Goal: Transaction & Acquisition: Purchase product/service

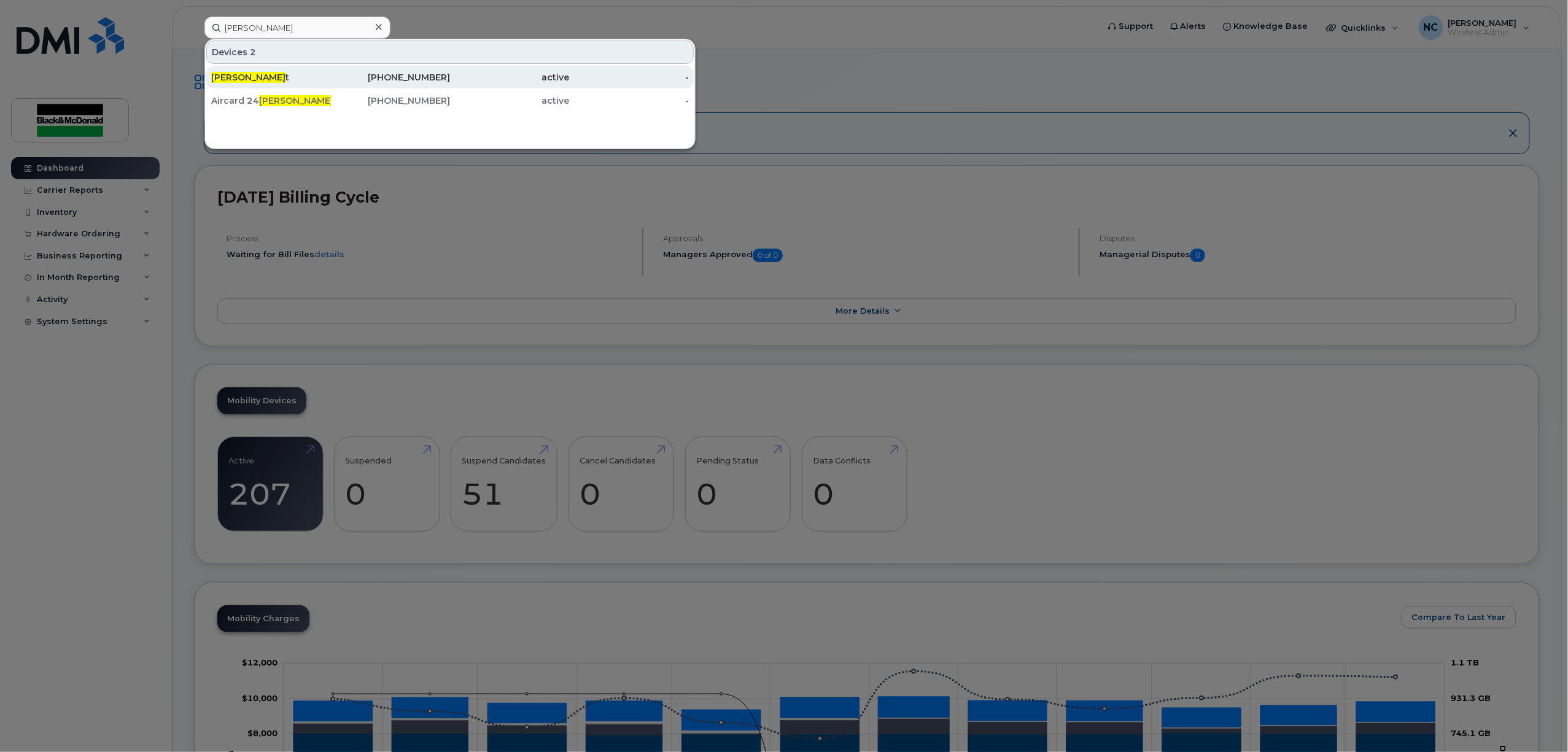
type input "[PERSON_NAME]"
click at [327, 76] on div "[PERSON_NAME]" at bounding box center [270, 77] width 119 height 12
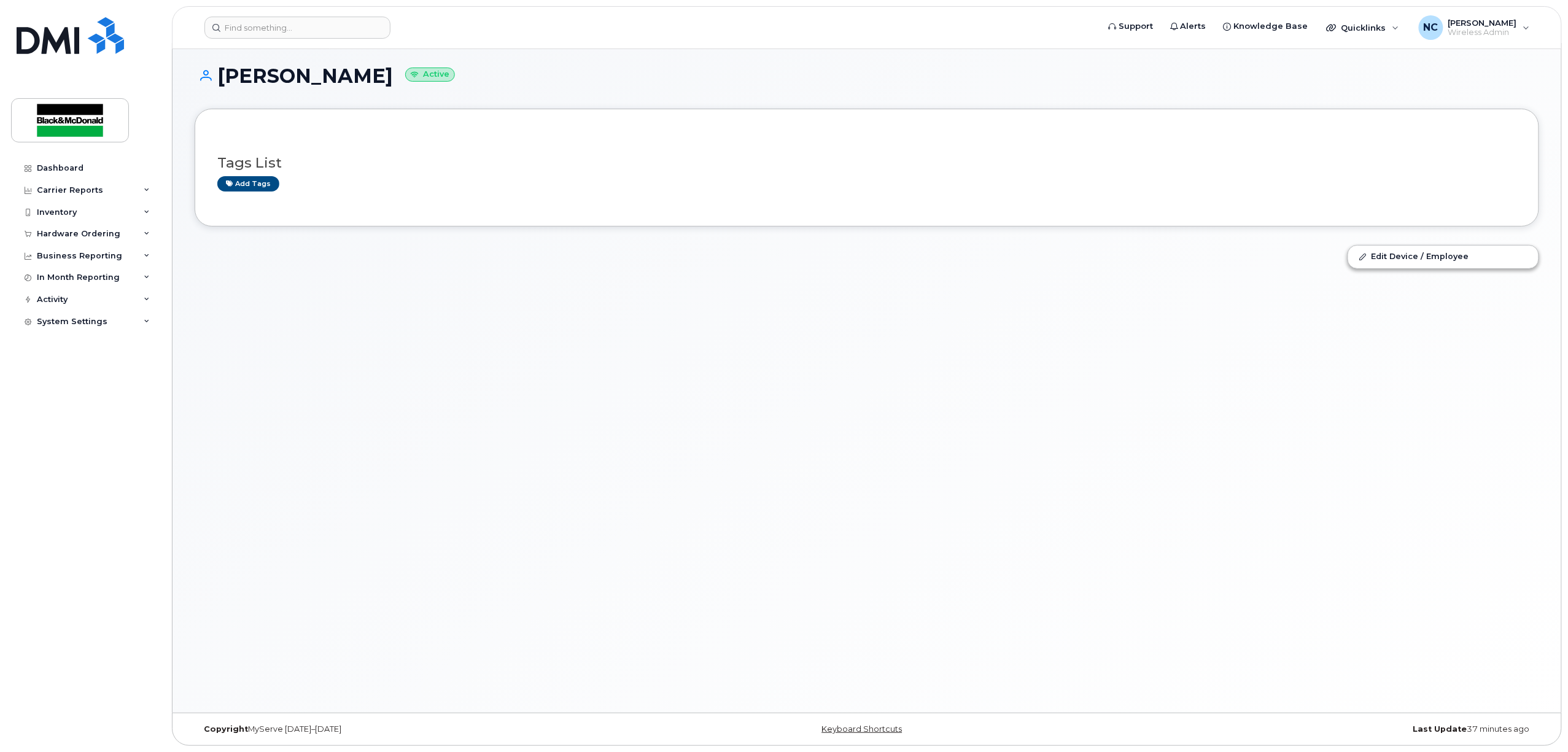
scroll to position [6, 0]
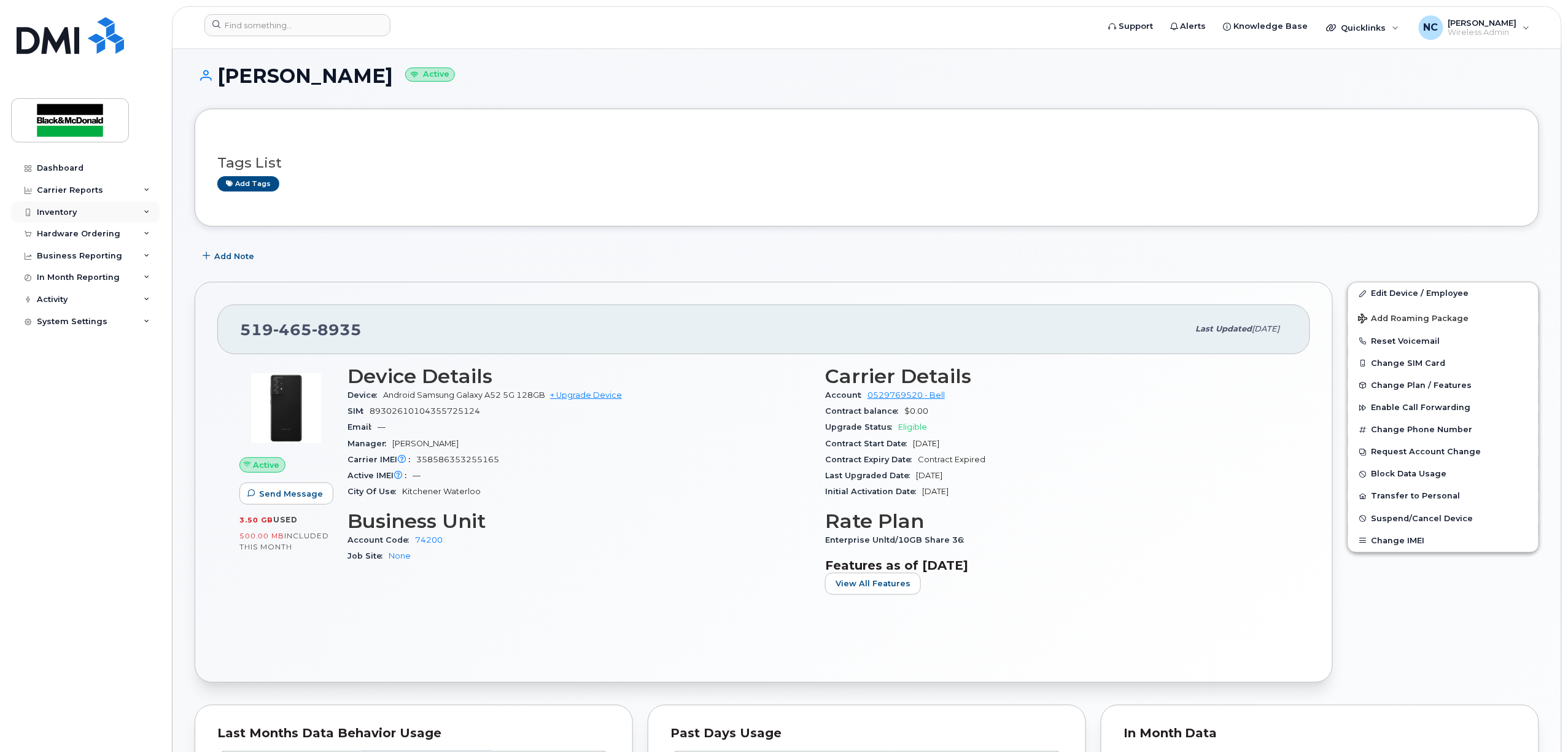
click at [89, 214] on div "Inventory" at bounding box center [85, 212] width 149 height 22
click at [96, 352] on div "Hardware Ordering" at bounding box center [79, 352] width 84 height 10
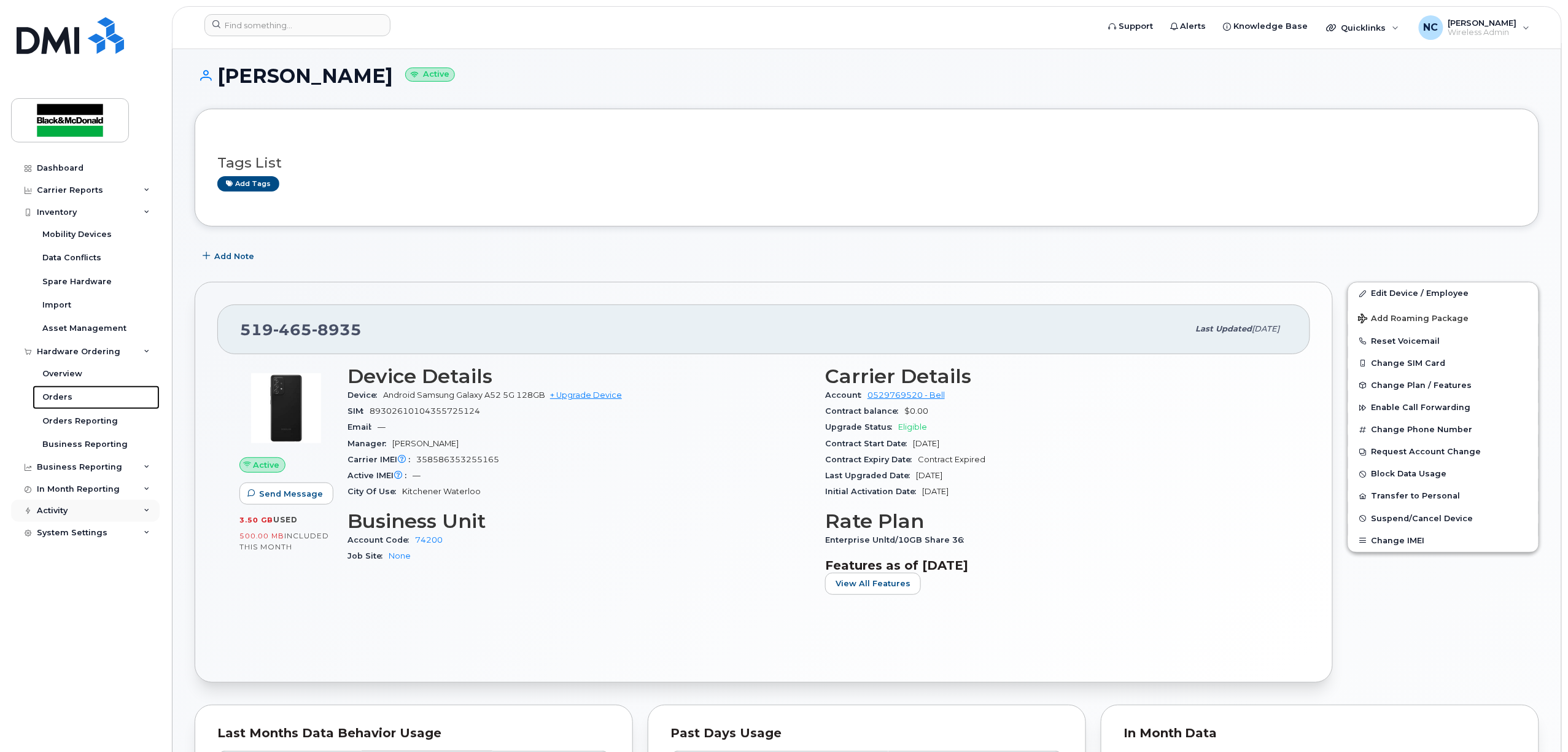
click at [82, 399] on link "Orders" at bounding box center [97, 397] width 127 height 24
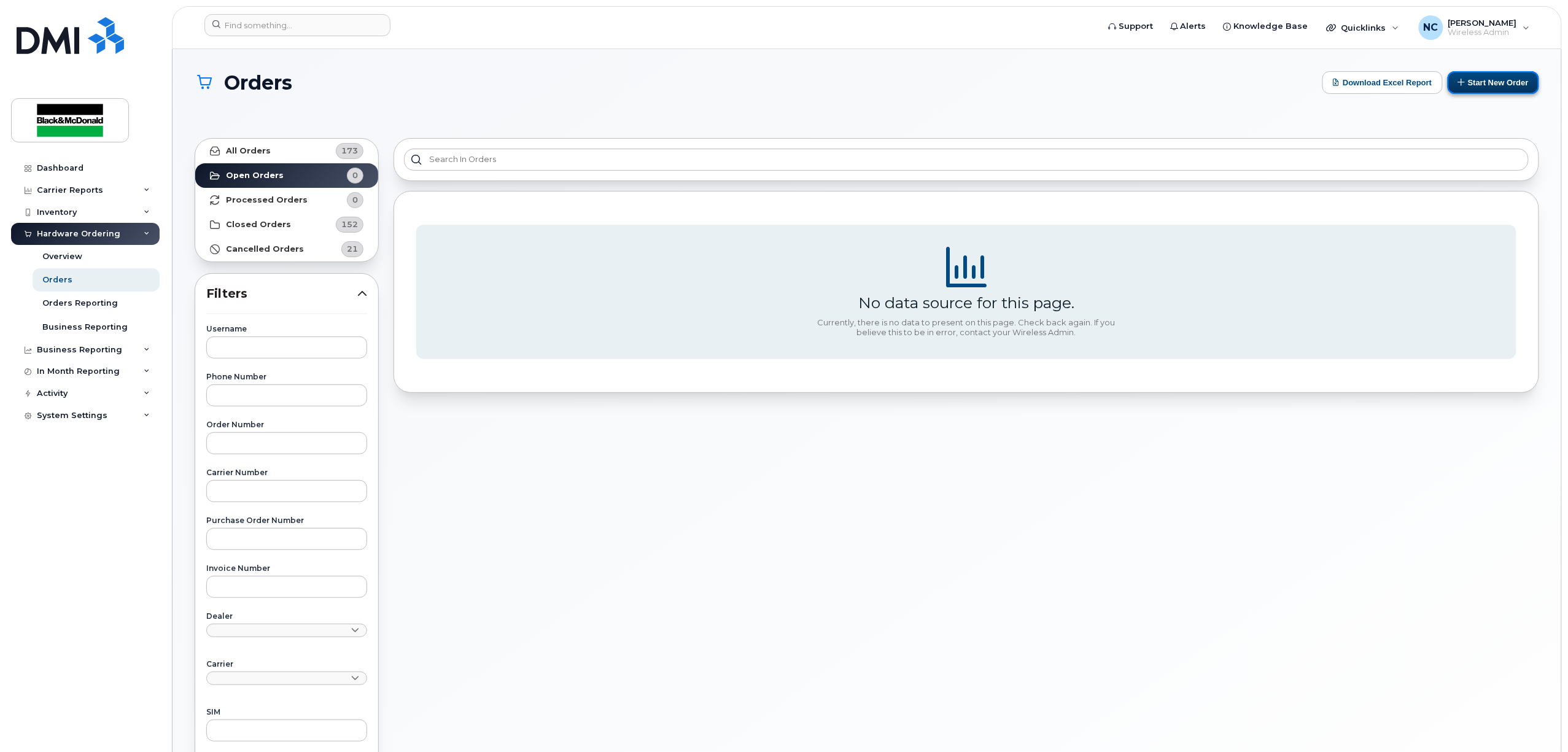
click at [1481, 84] on button "Start New Order" at bounding box center [1494, 83] width 92 height 23
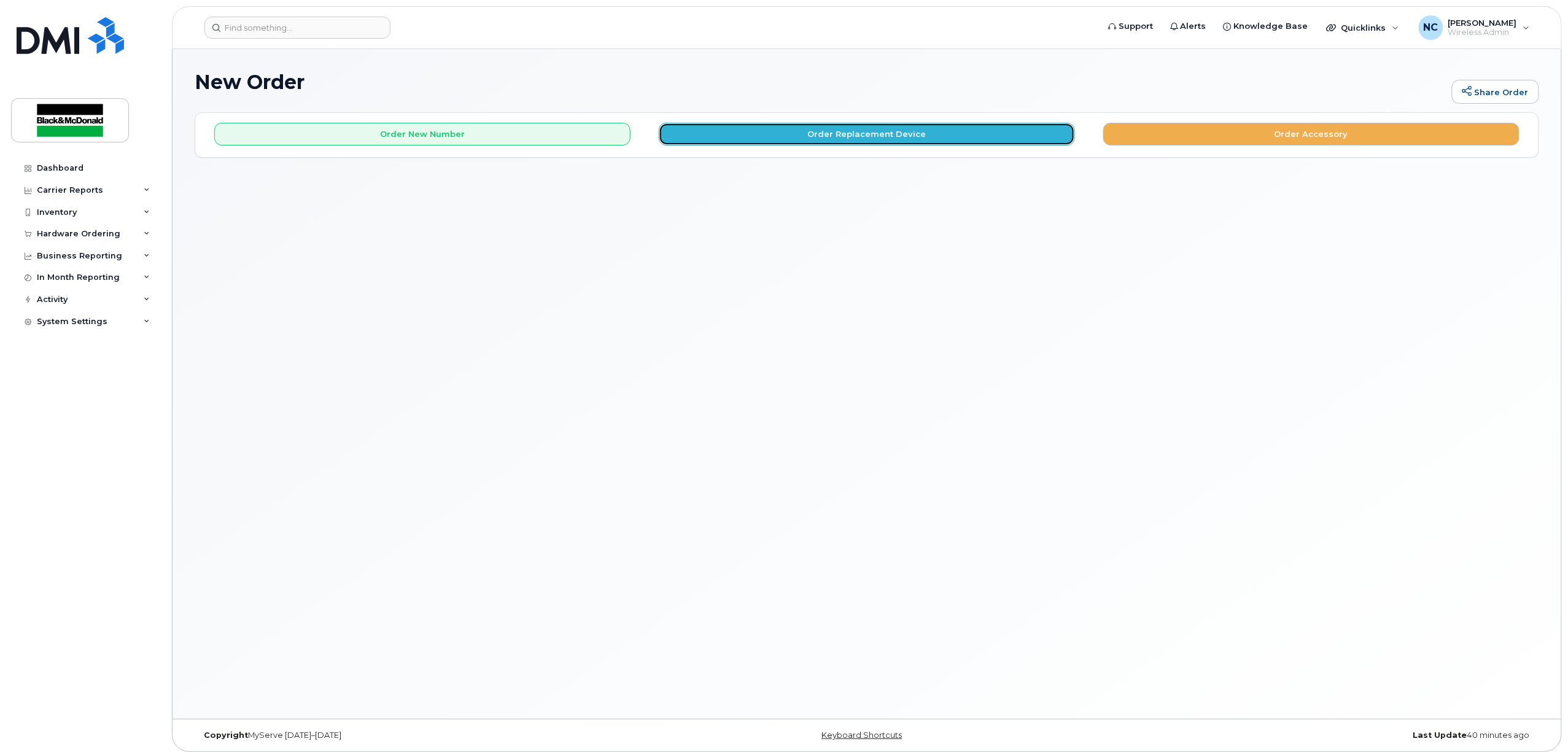
click at [753, 133] on button "Order Replacement Device" at bounding box center [867, 134] width 416 height 23
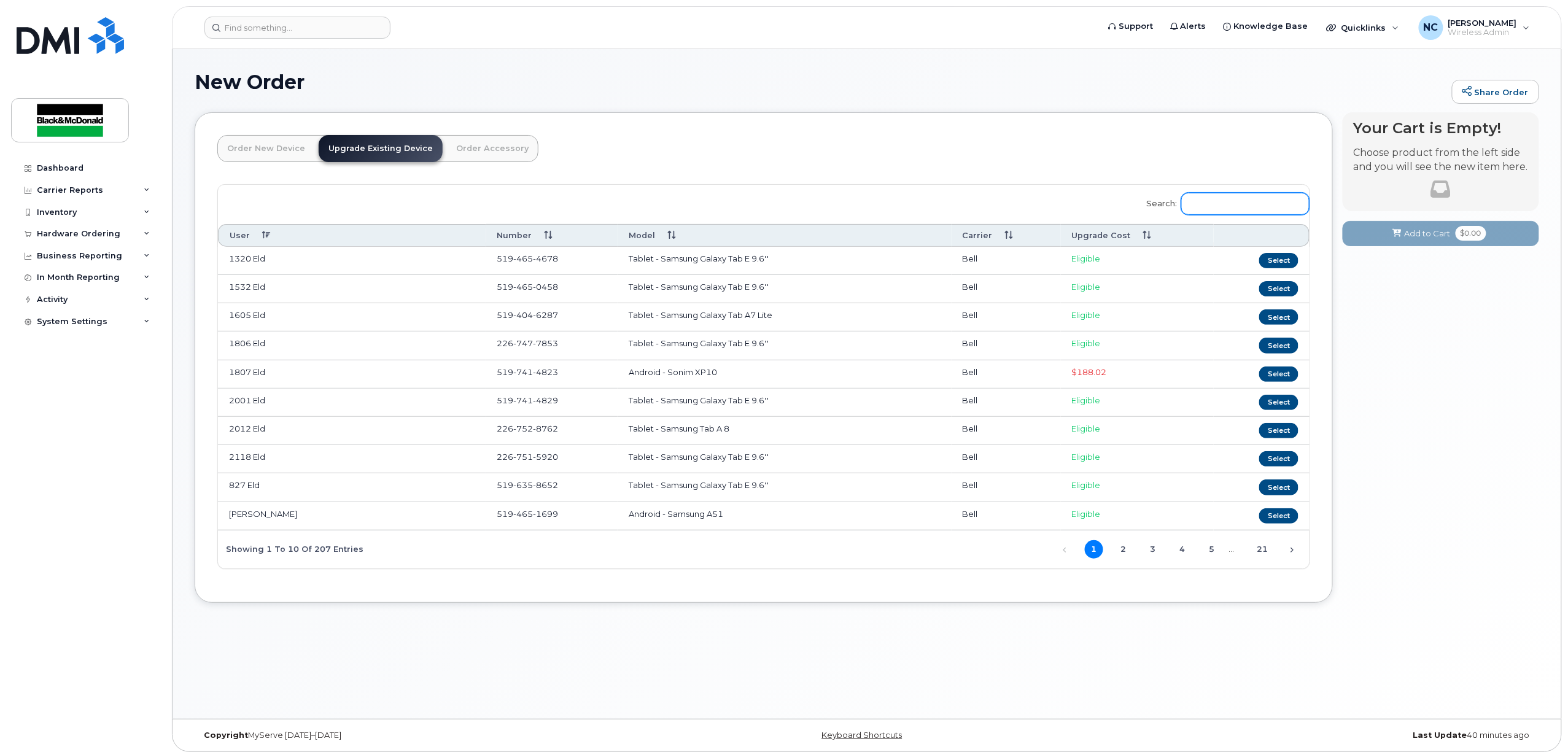
click at [1222, 205] on input "Search:" at bounding box center [1245, 204] width 128 height 22
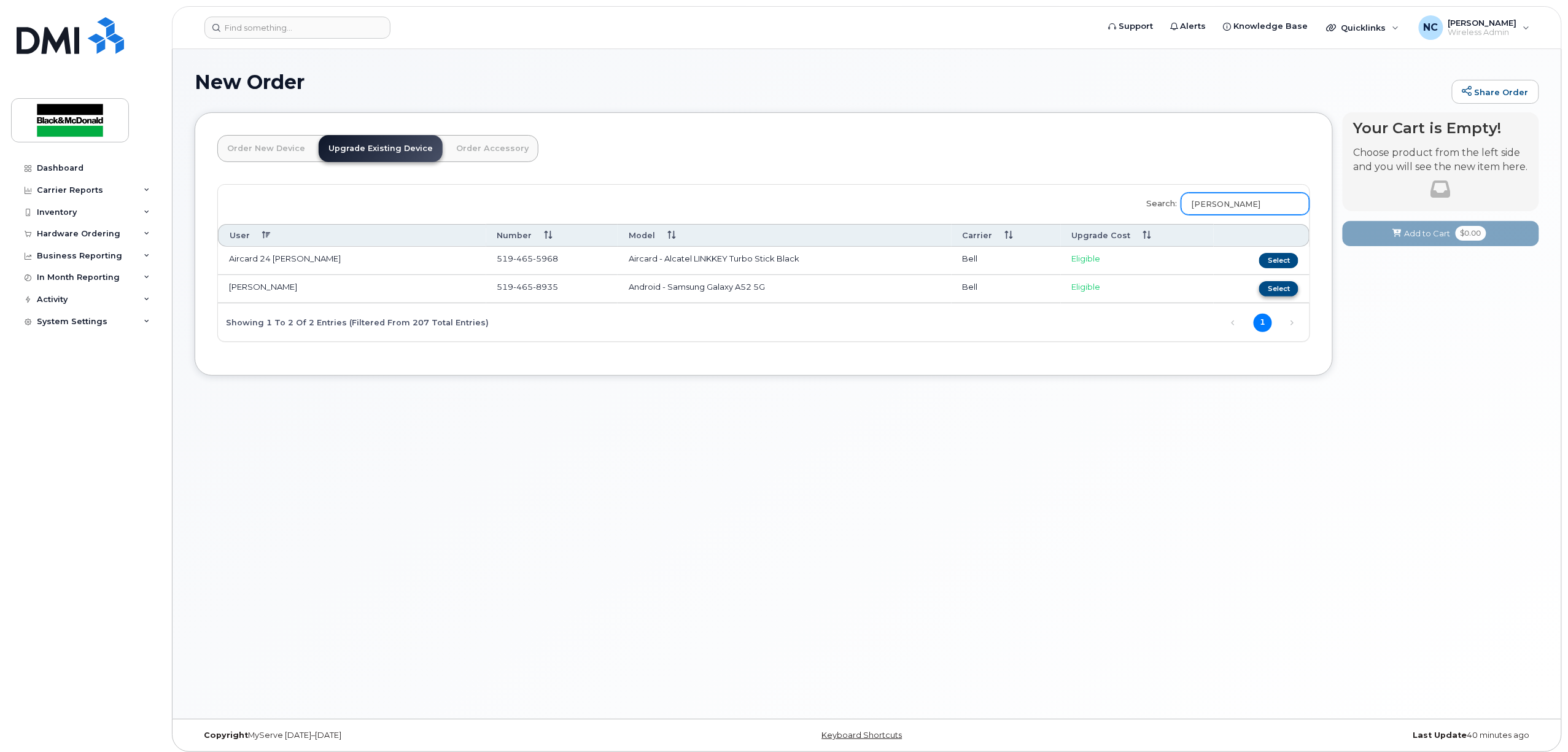
type input "[PERSON_NAME]"
click at [1292, 293] on button "Select" at bounding box center [1278, 288] width 39 height 15
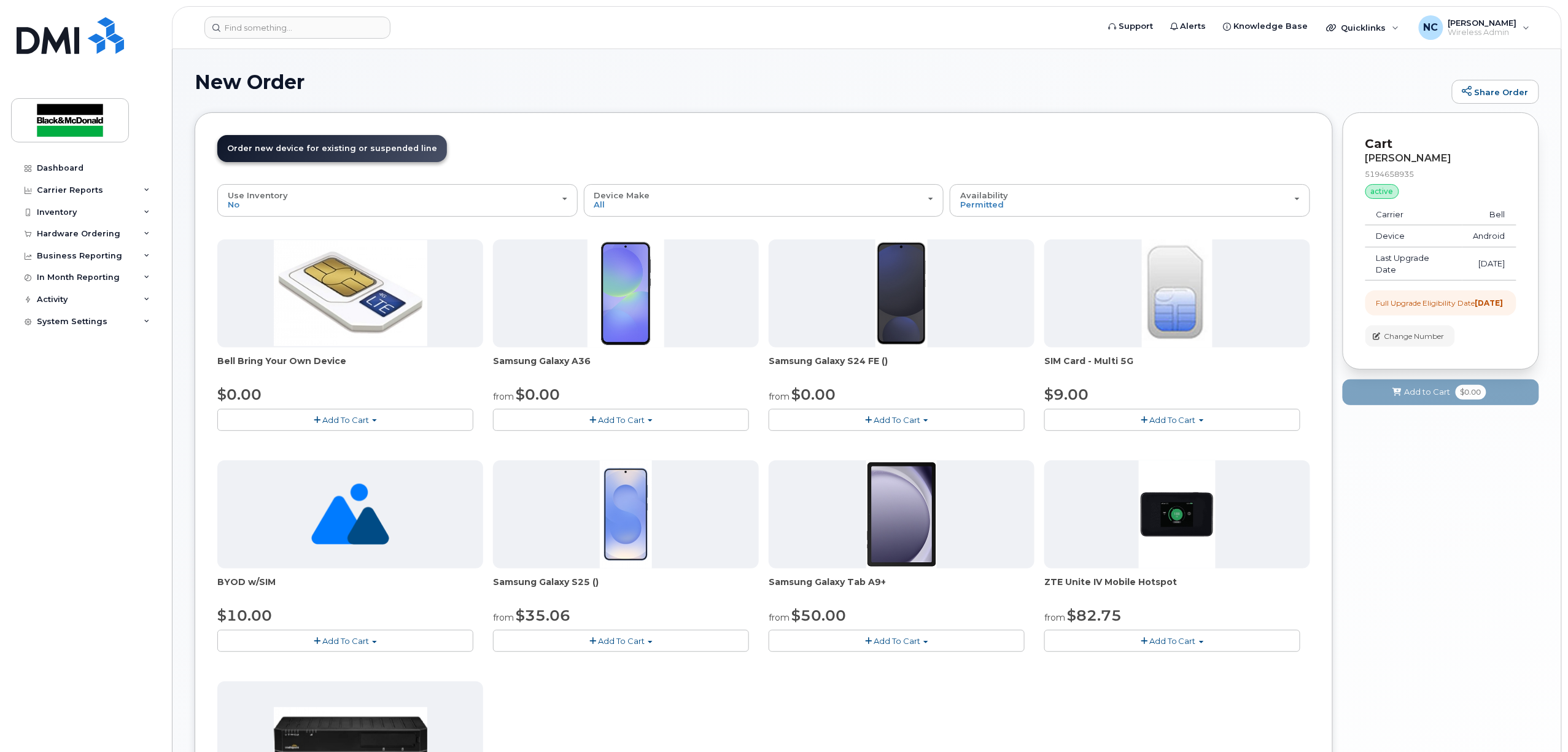
click at [899, 420] on span "Add To Cart" at bounding box center [897, 420] width 46 height 10
click at [701, 417] on button "Add To Cart" at bounding box center [621, 420] width 256 height 21
click at [822, 413] on button "Add To Cart" at bounding box center [897, 420] width 256 height 21
click at [704, 417] on button "Add To Cart" at bounding box center [621, 420] width 256 height 21
click at [827, 425] on button "Add To Cart" at bounding box center [897, 420] width 256 height 21
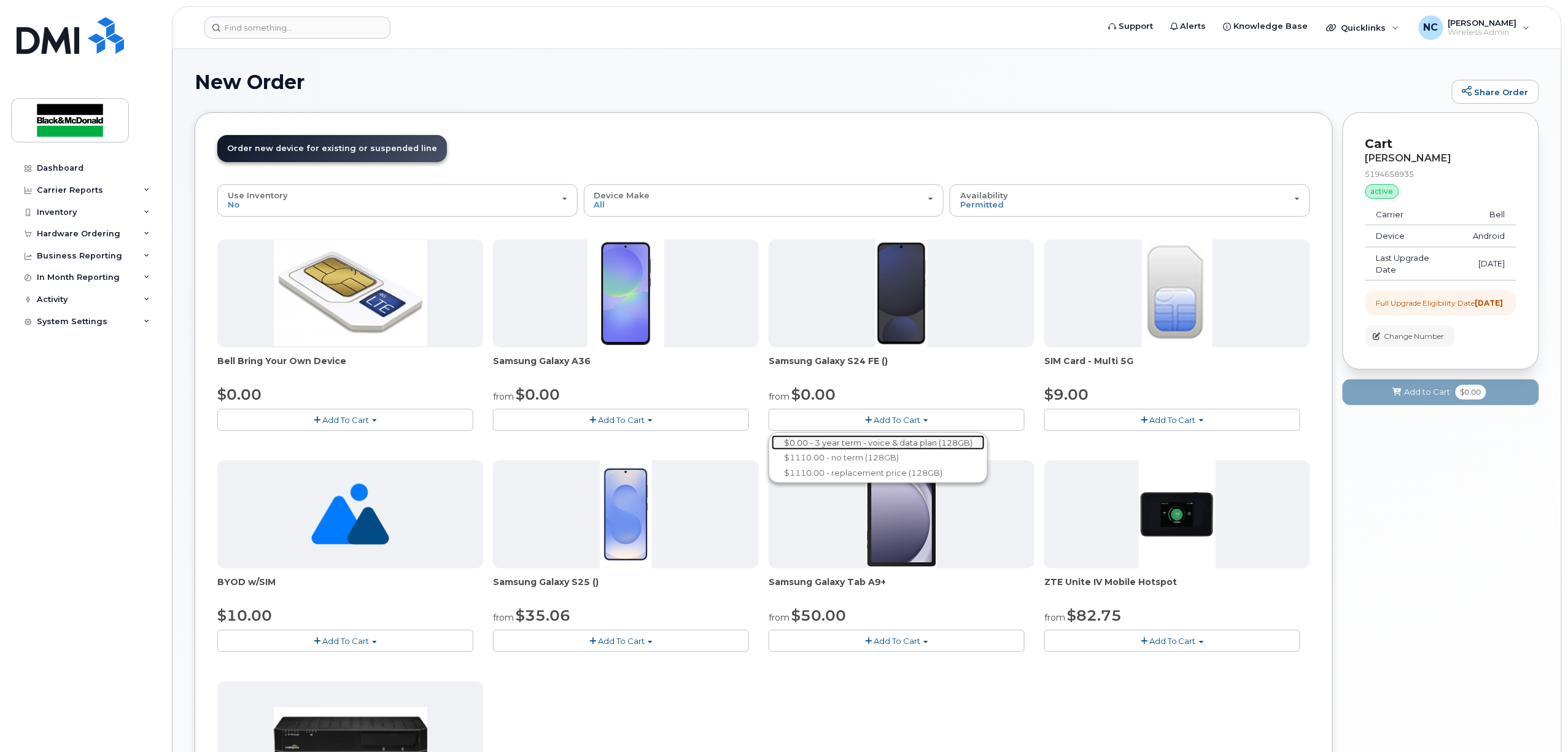
click at [841, 445] on link "$0.00 - 3 year term - voice & data plan (128GB)" at bounding box center [878, 442] width 213 height 15
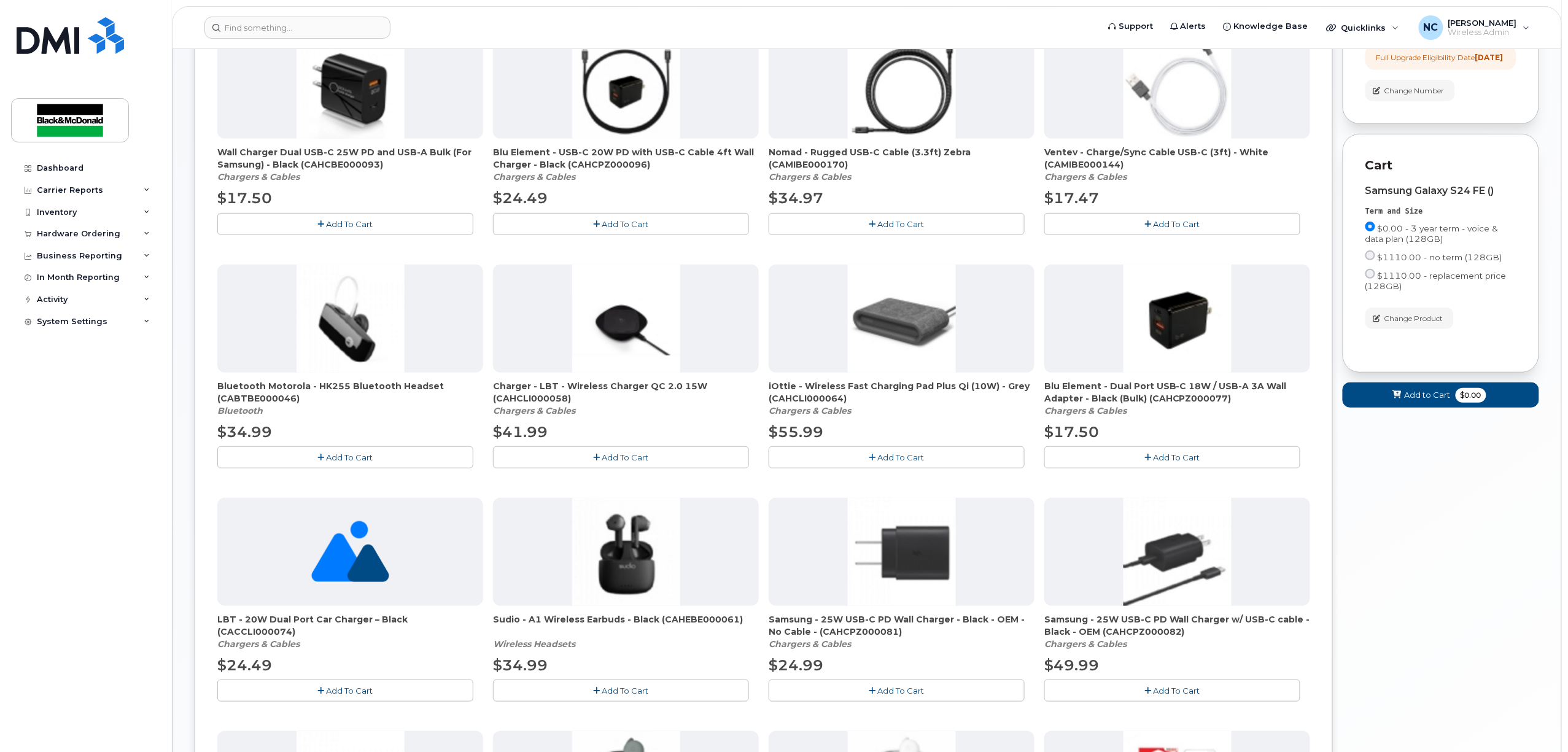
scroll to position [573, 0]
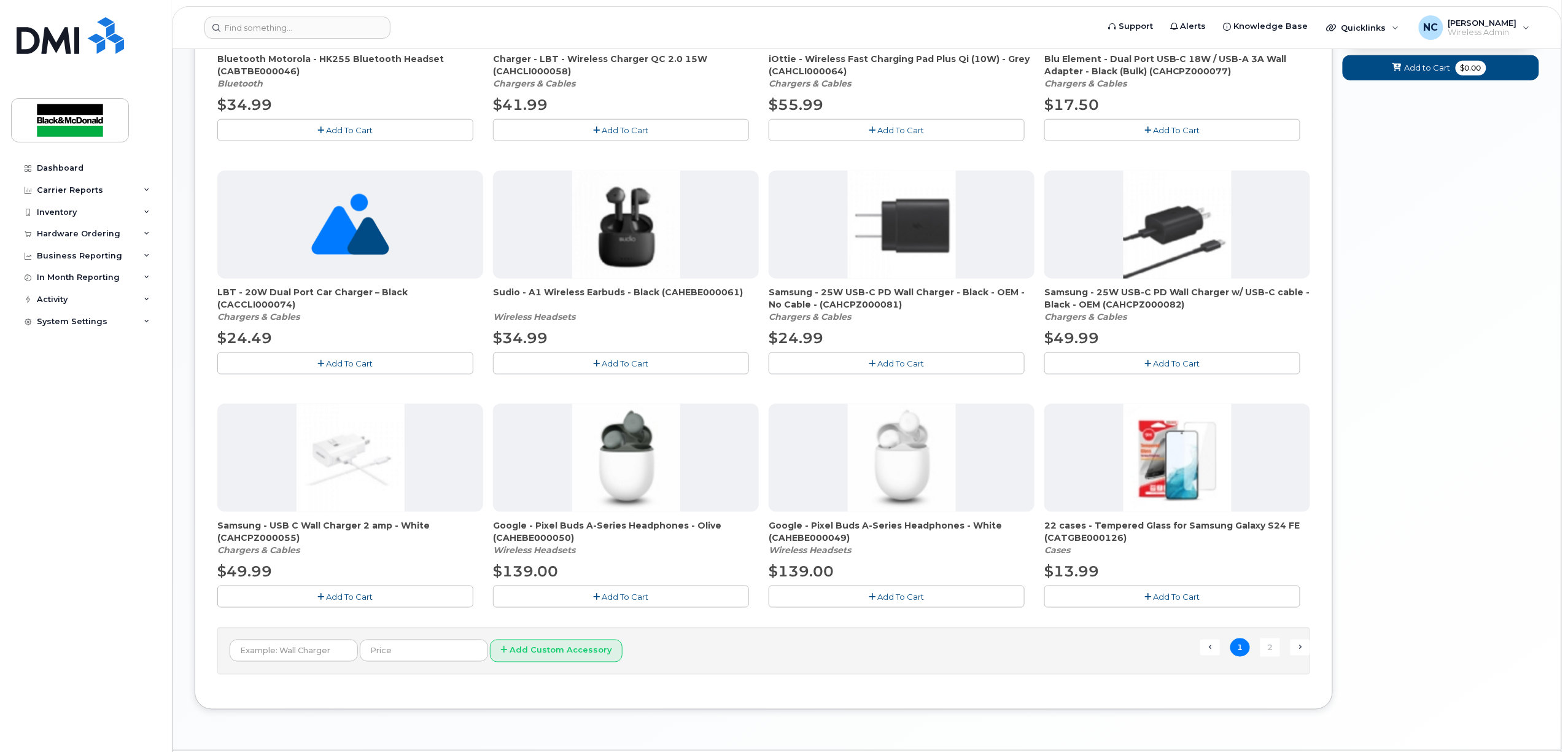
click at [1145, 601] on icon "button" at bounding box center [1148, 596] width 6 height 8
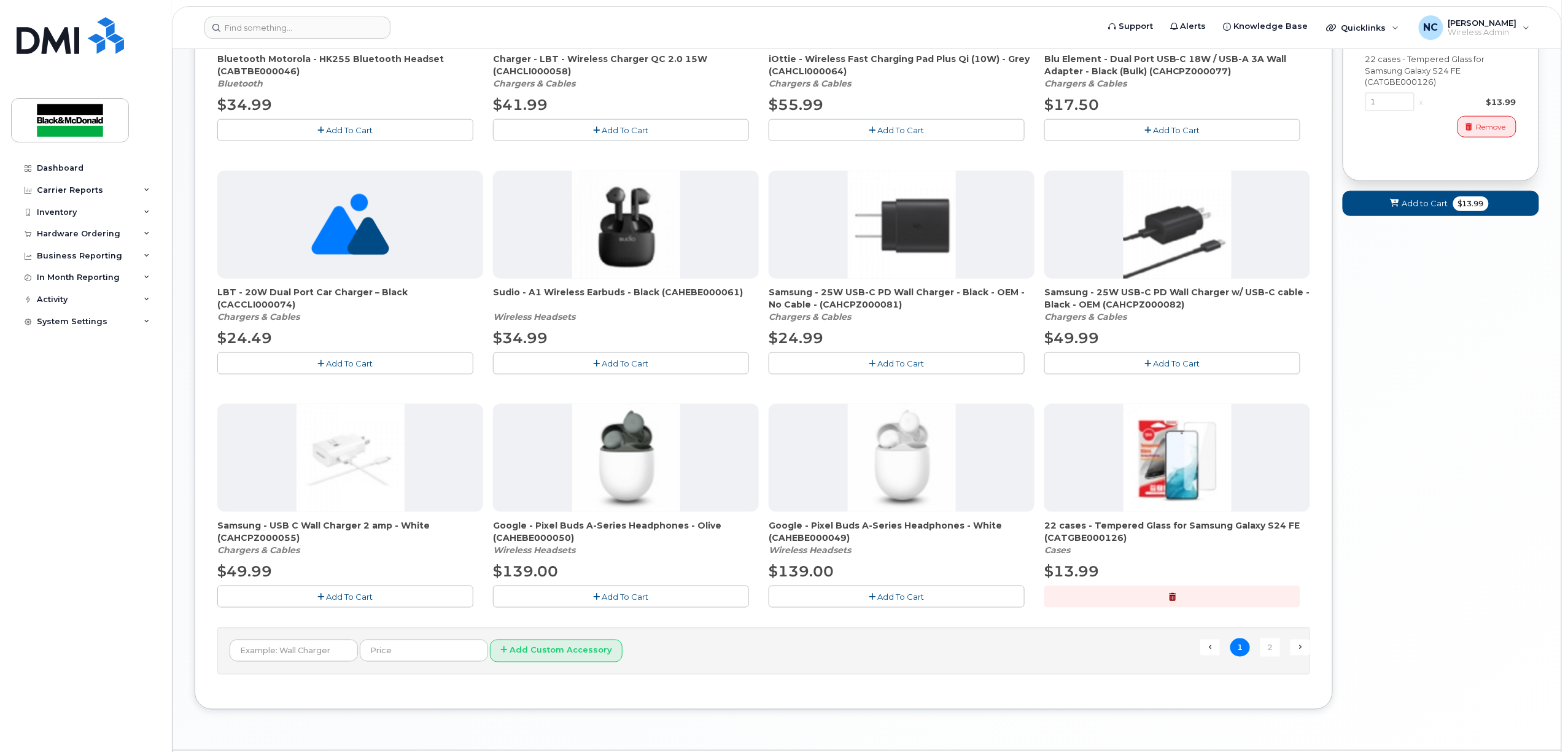
click at [410, 369] on button "Add To Cart" at bounding box center [345, 363] width 256 height 21
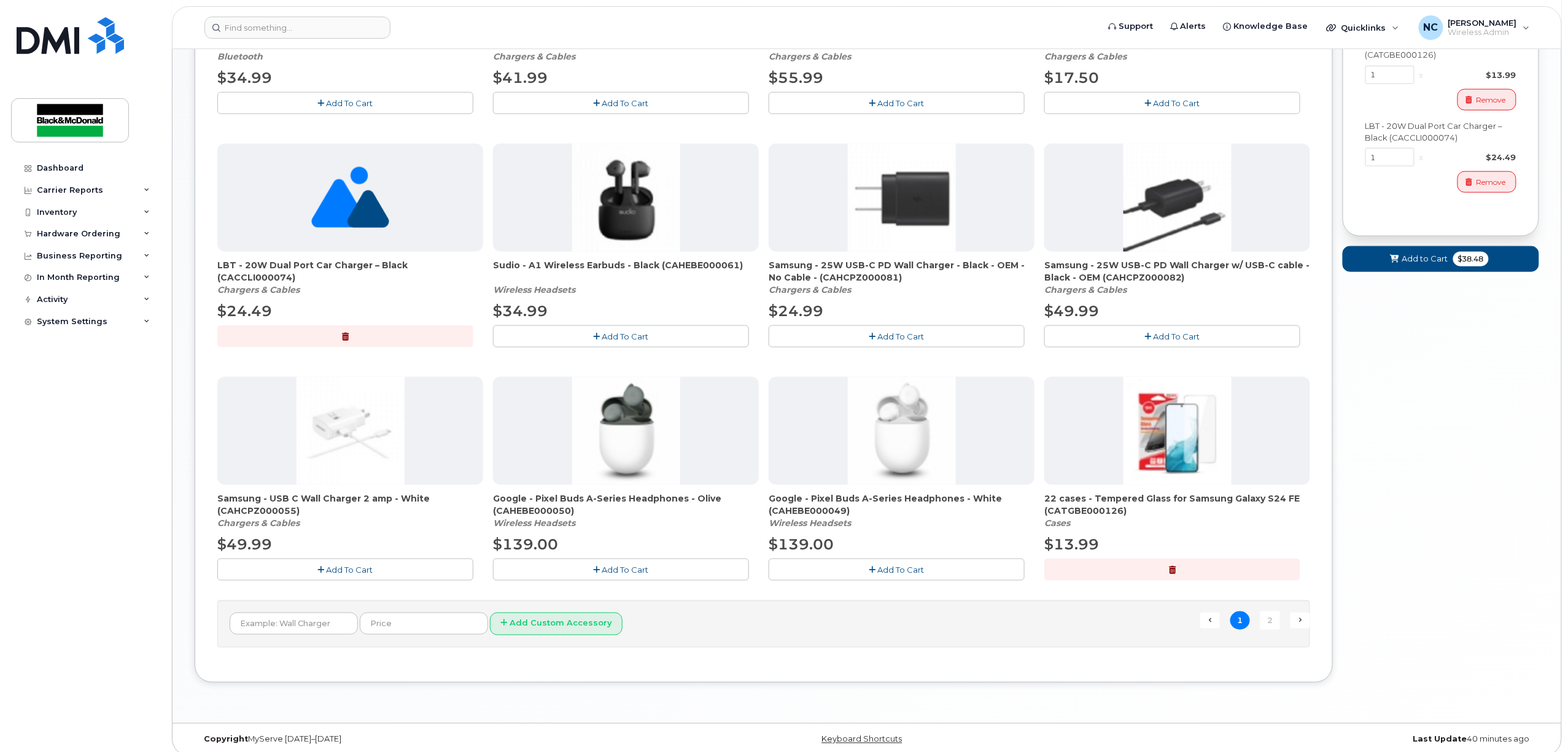
scroll to position [614, 0]
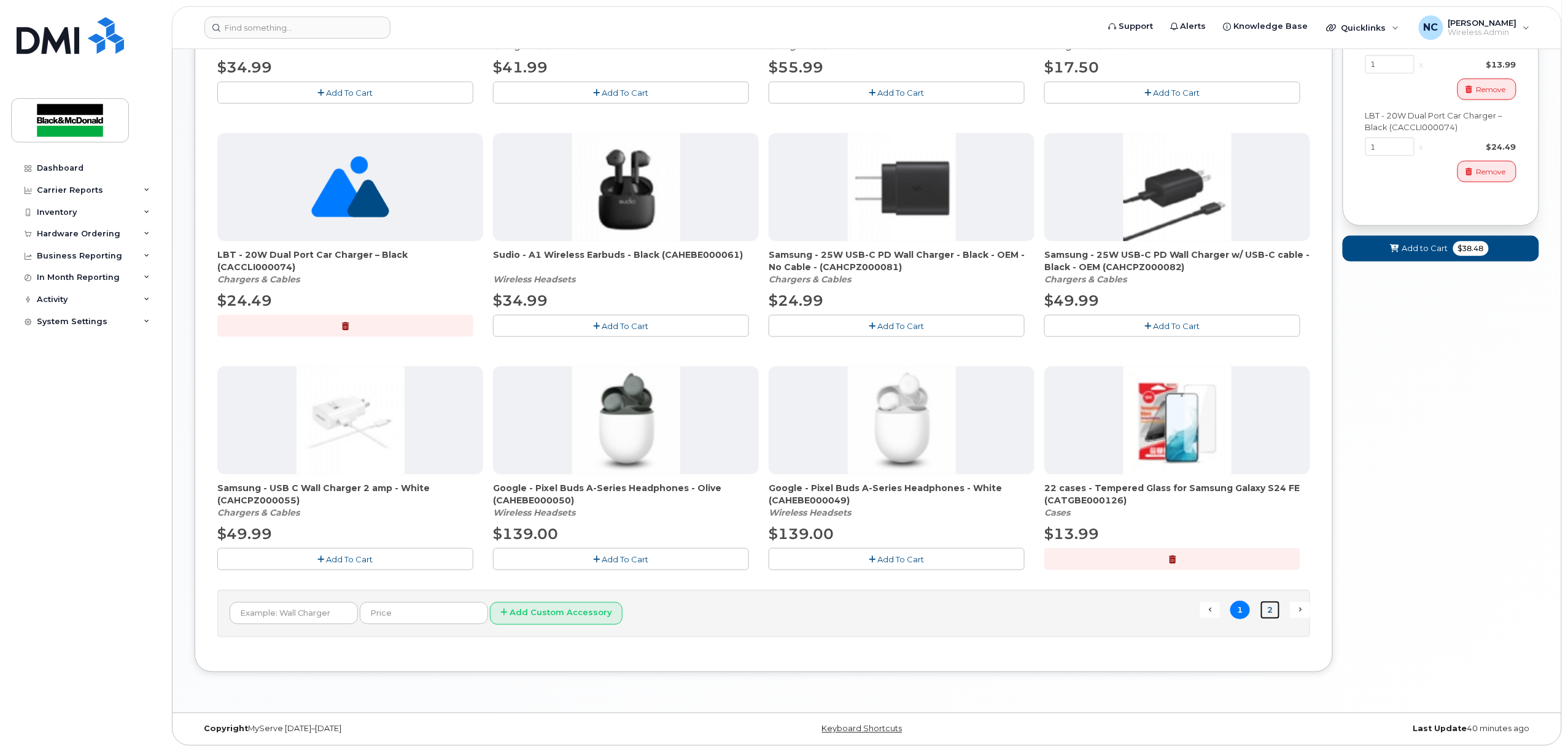
click at [1270, 607] on link "2" at bounding box center [1270, 610] width 19 height 19
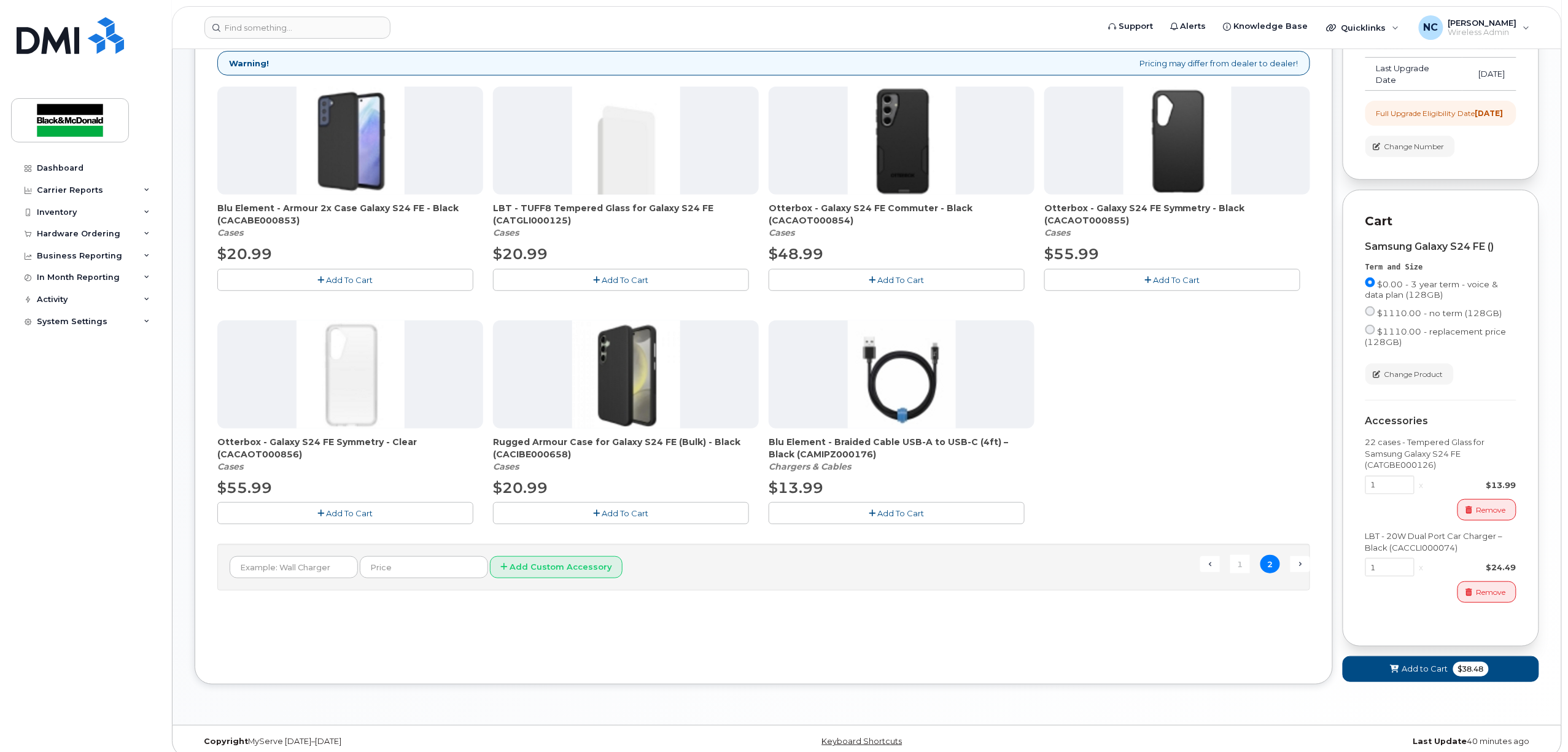
scroll to position [219, 0]
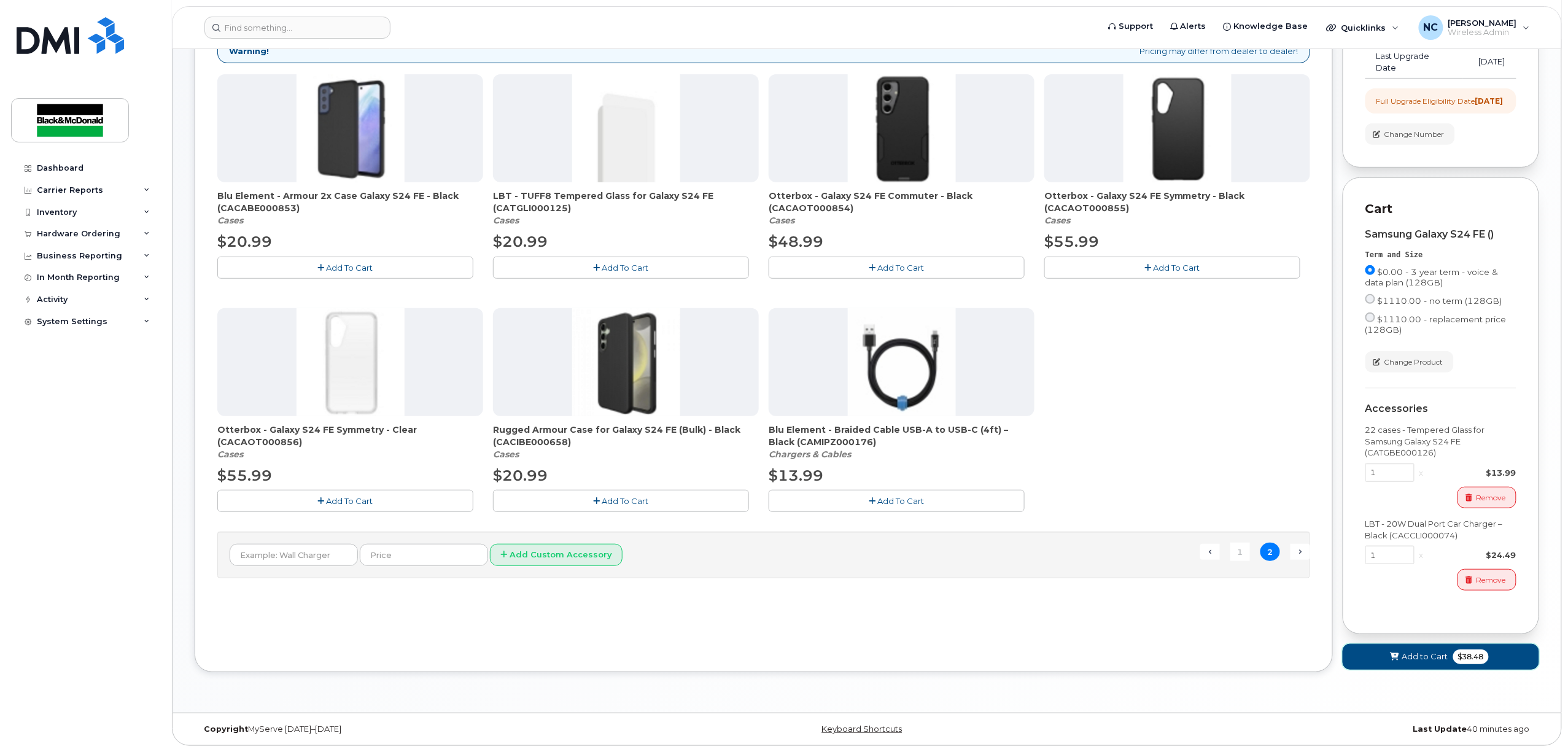
click at [1389, 656] on span at bounding box center [1394, 656] width 11 height 11
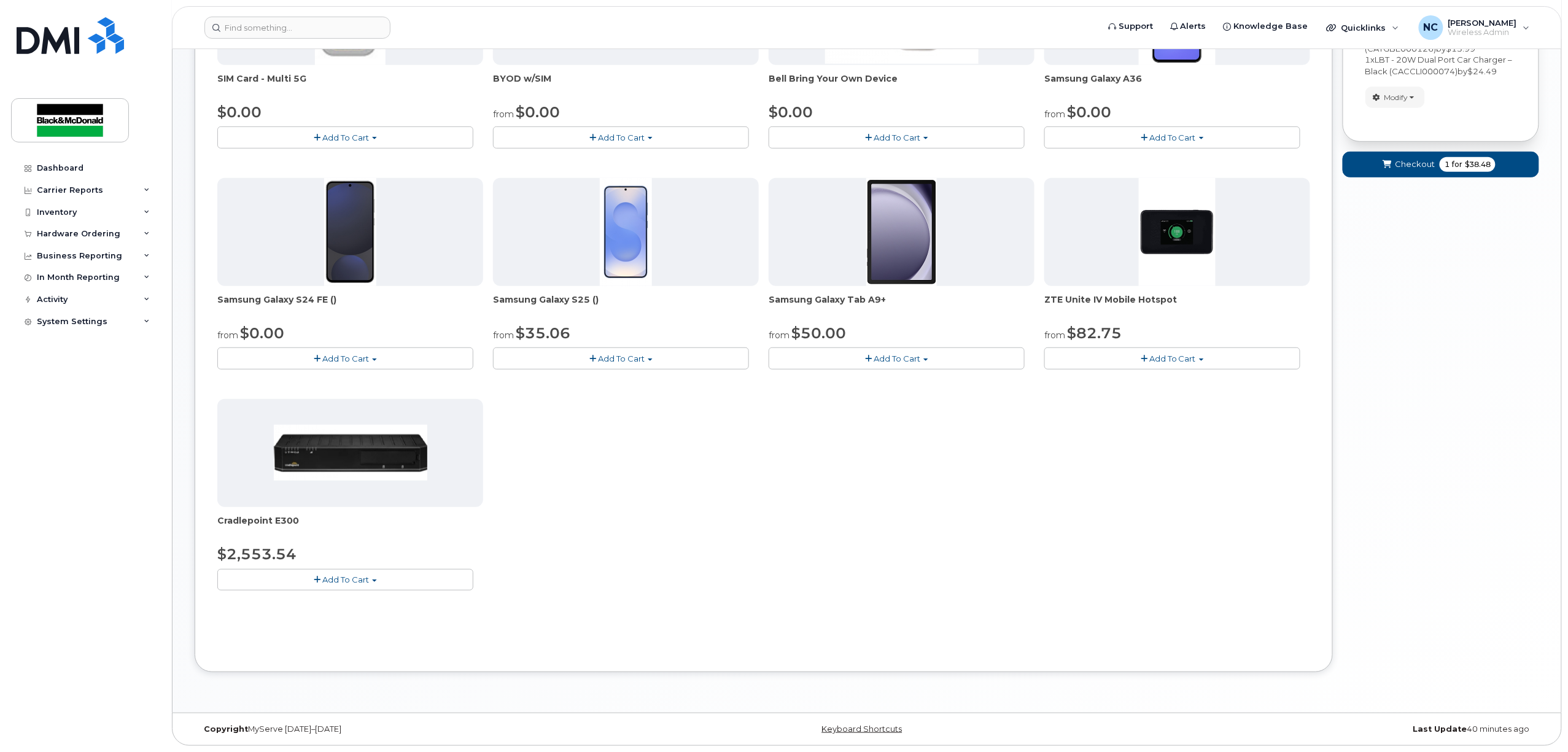
scroll to position [0, 0]
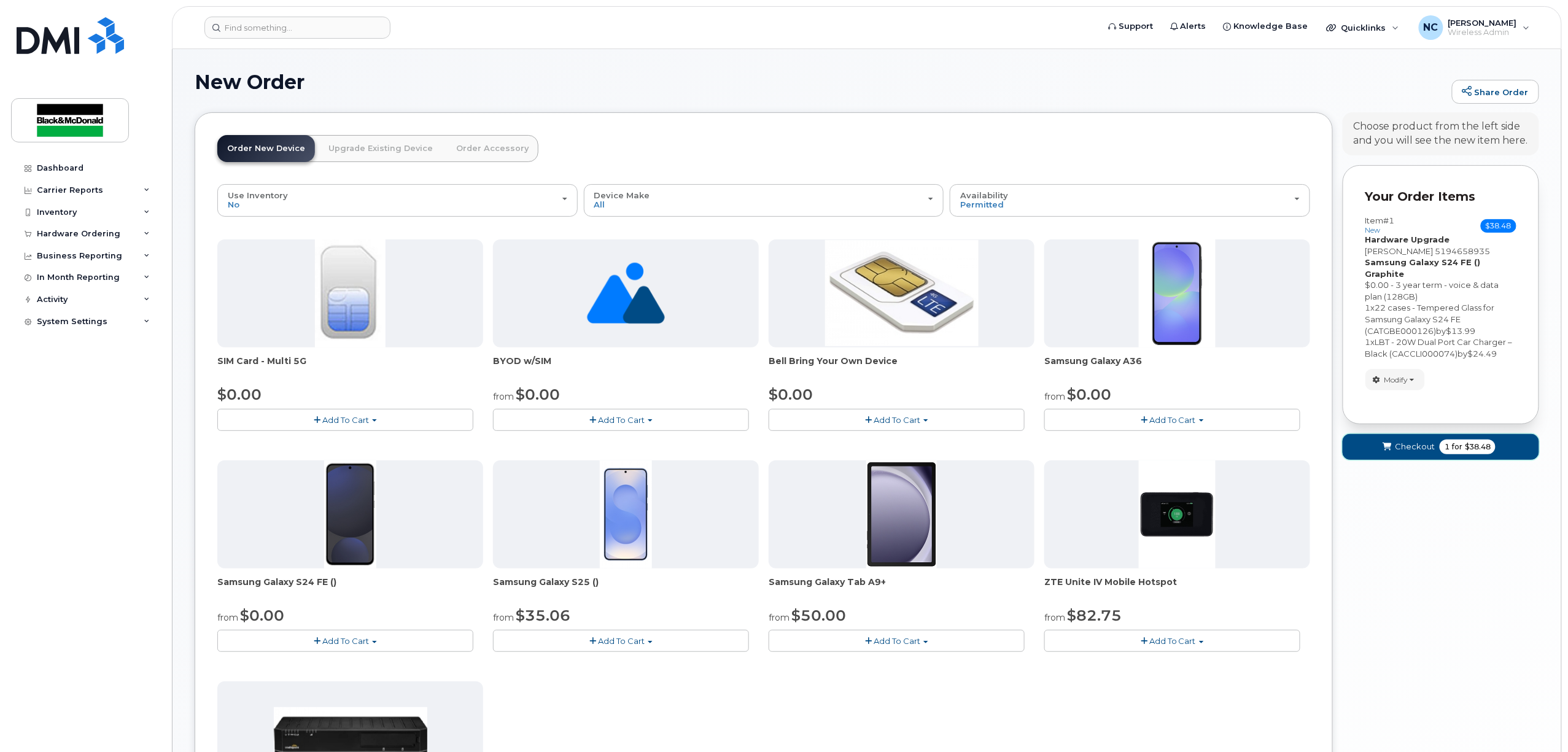
click at [1391, 443] on icon "submit" at bounding box center [1388, 447] width 9 height 8
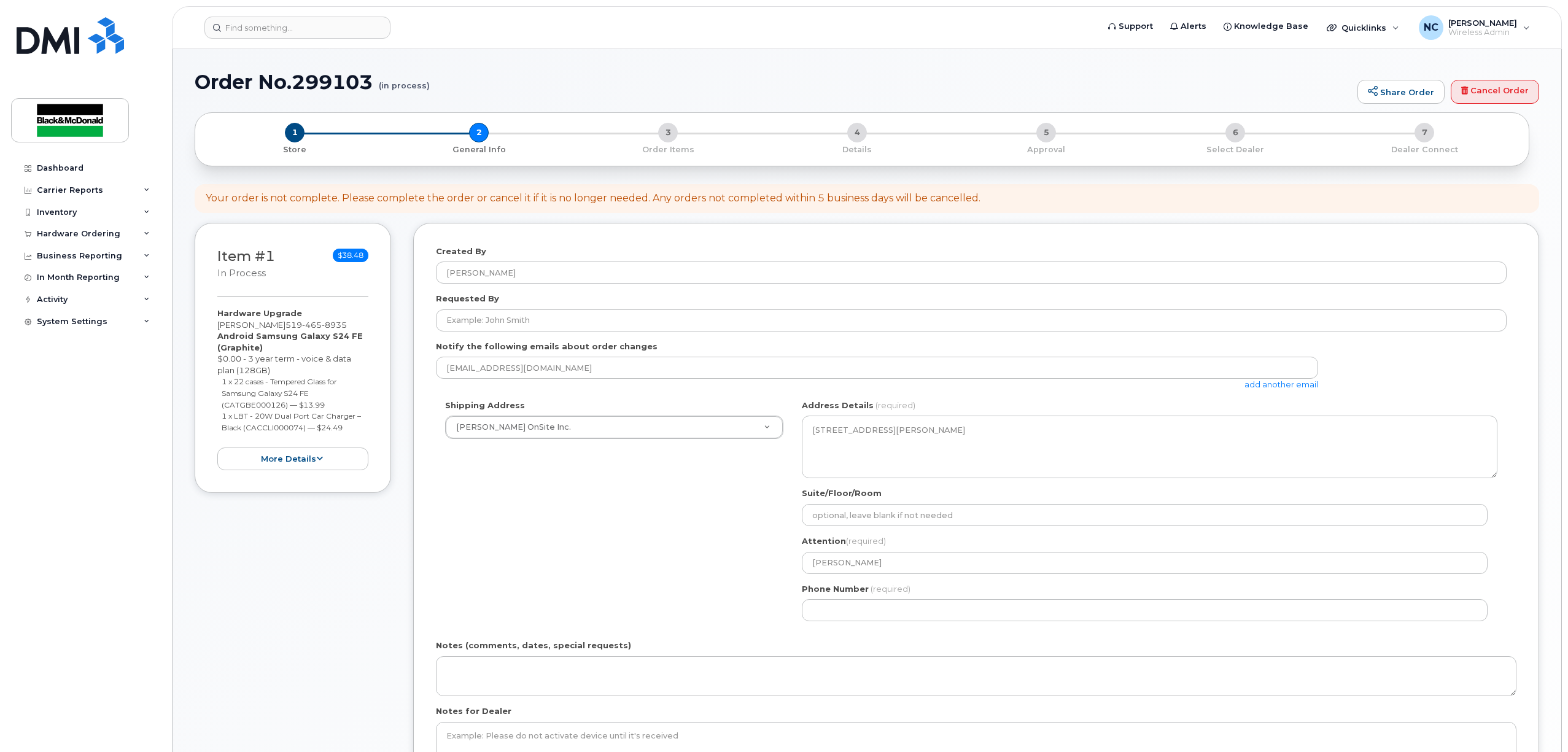
select select
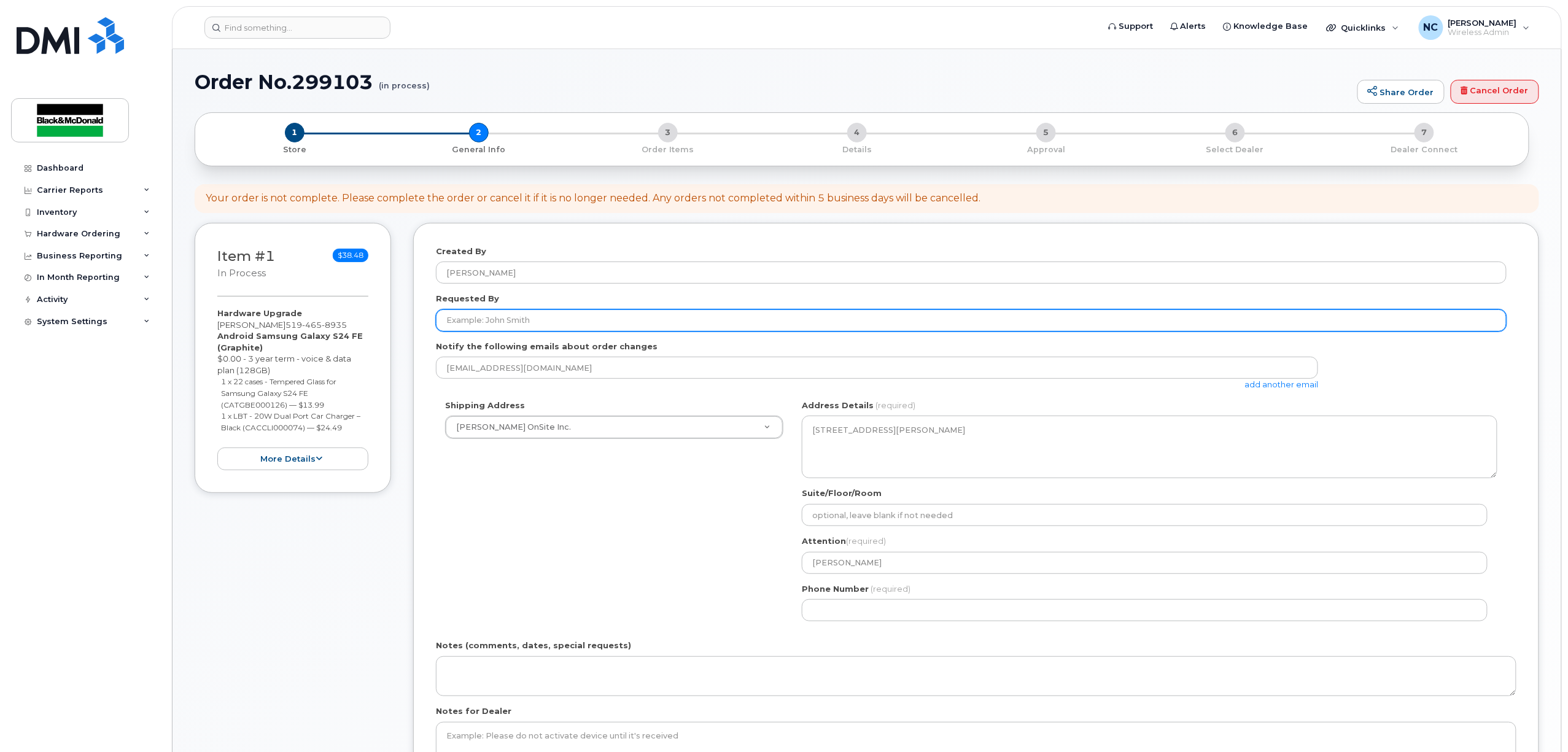
click at [616, 322] on input "Requested By" at bounding box center [972, 320] width 1071 height 22
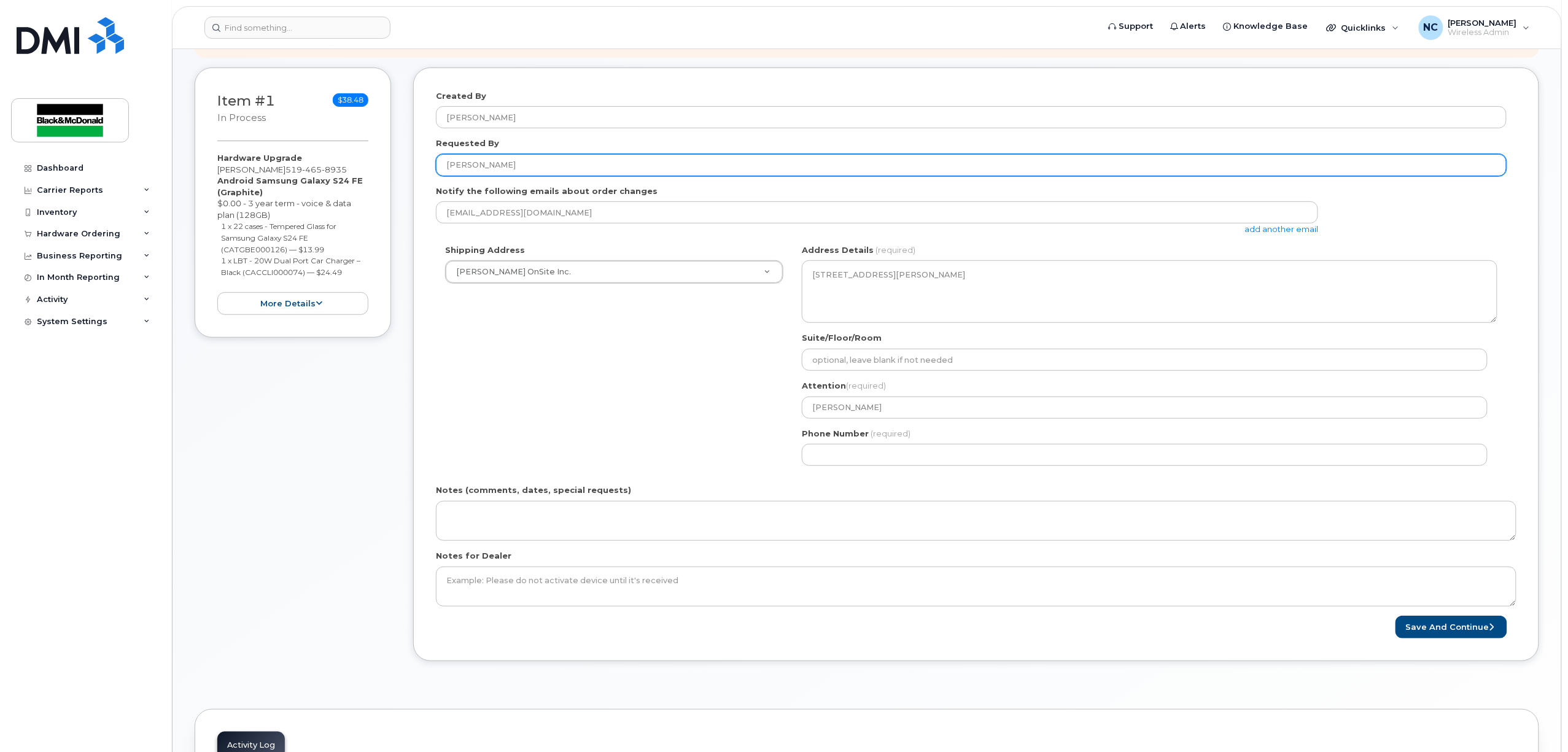
scroll to position [104, 0]
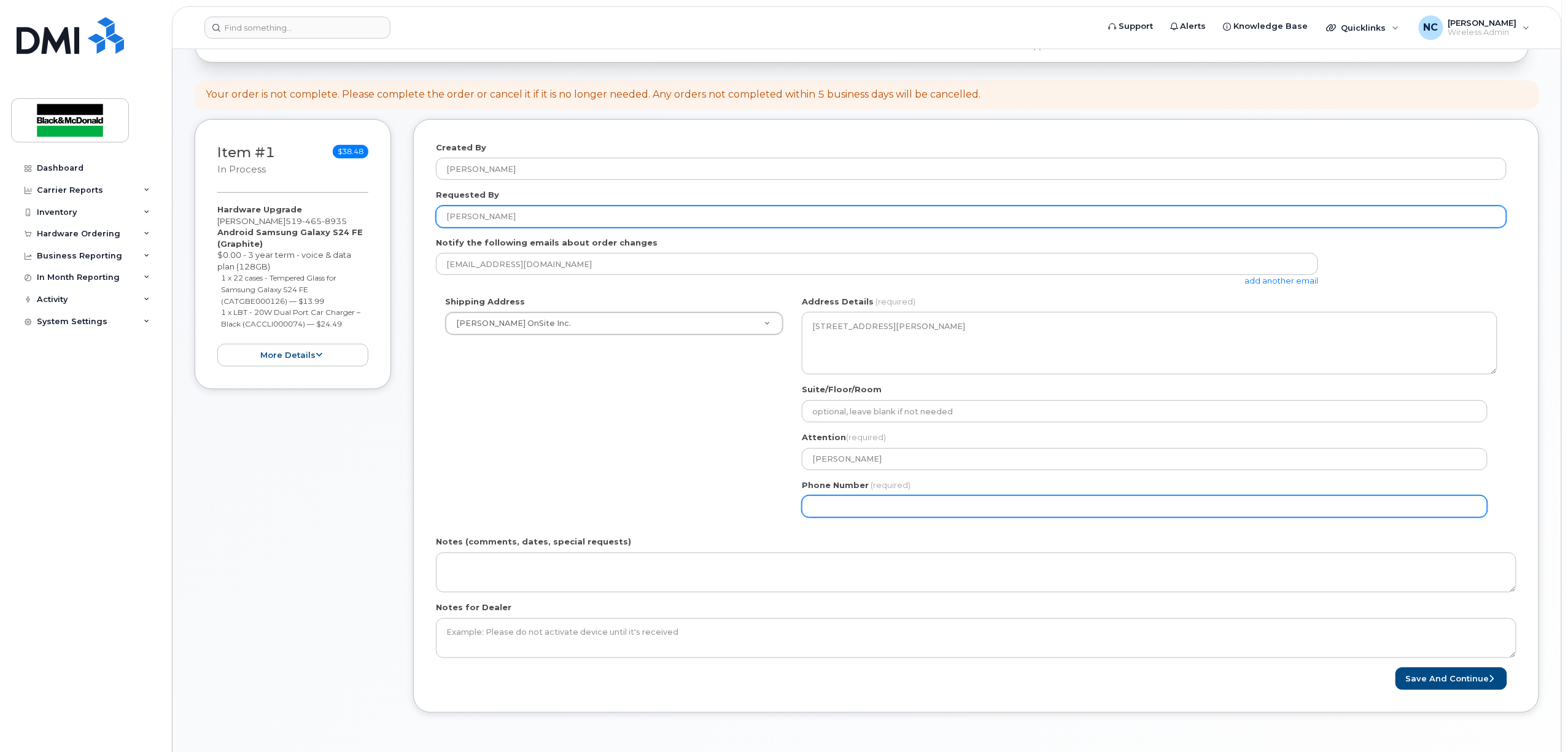
type input "James West"
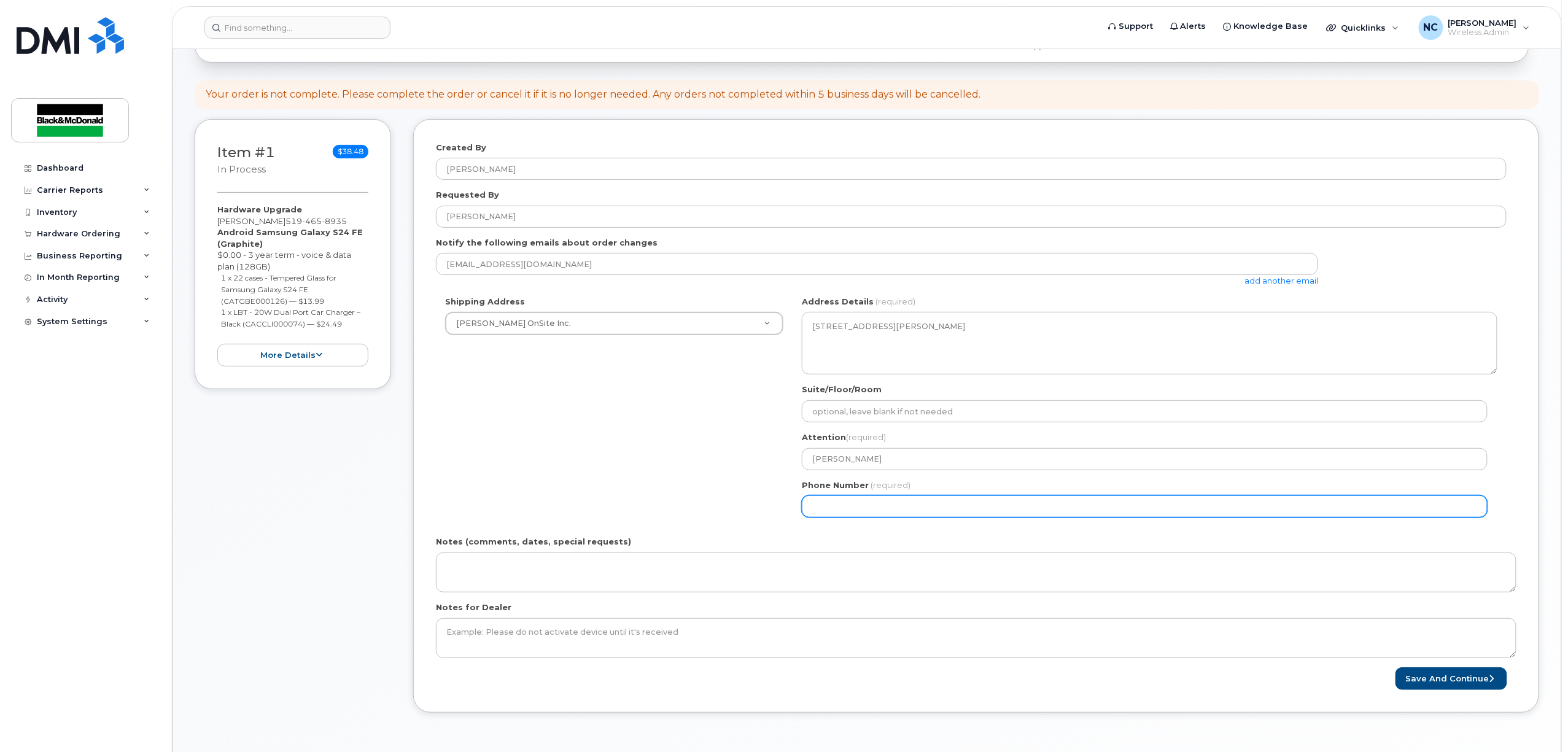
click at [934, 507] on input "Phone Number" at bounding box center [1144, 506] width 686 height 22
type input "5195782440"
select select
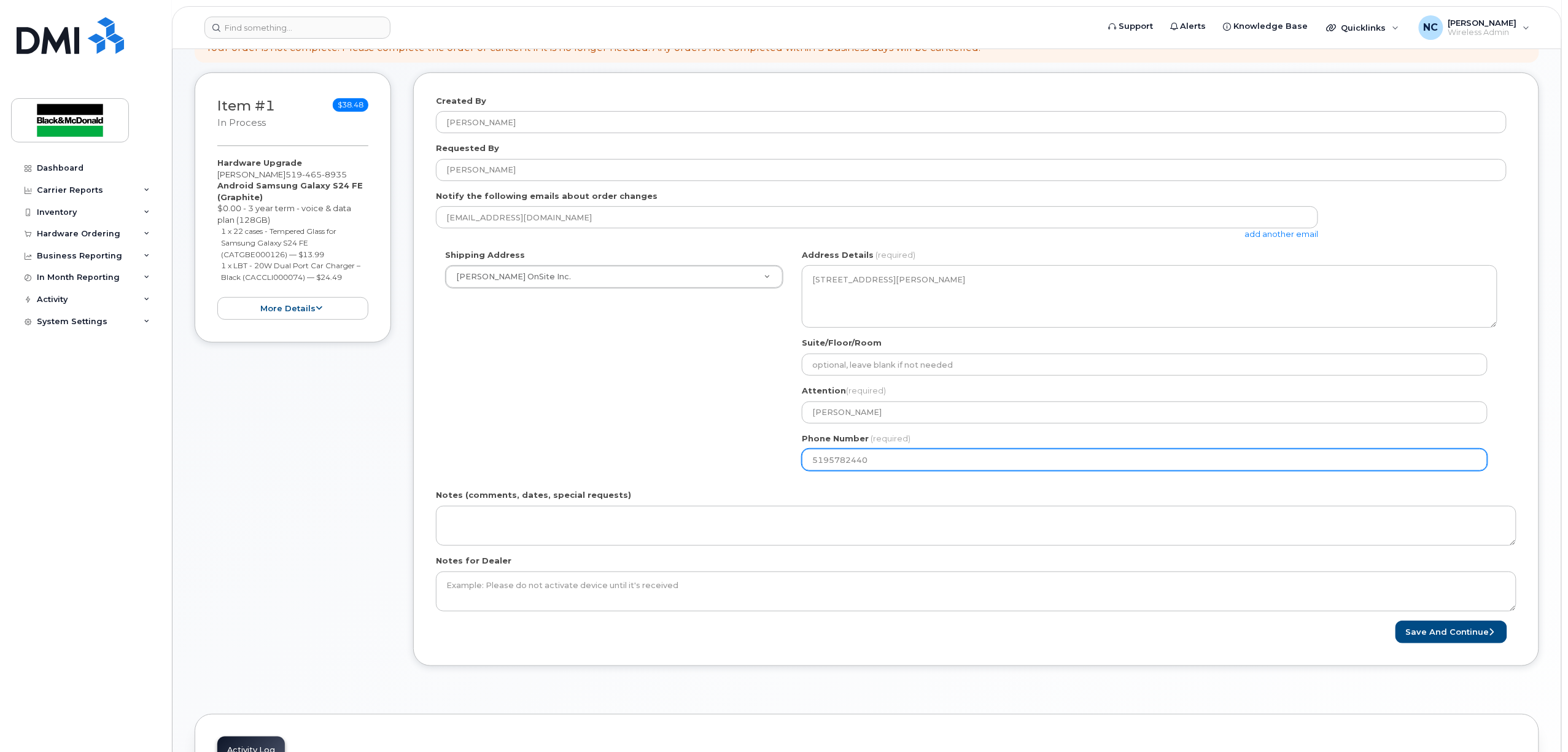
scroll to position [245, 0]
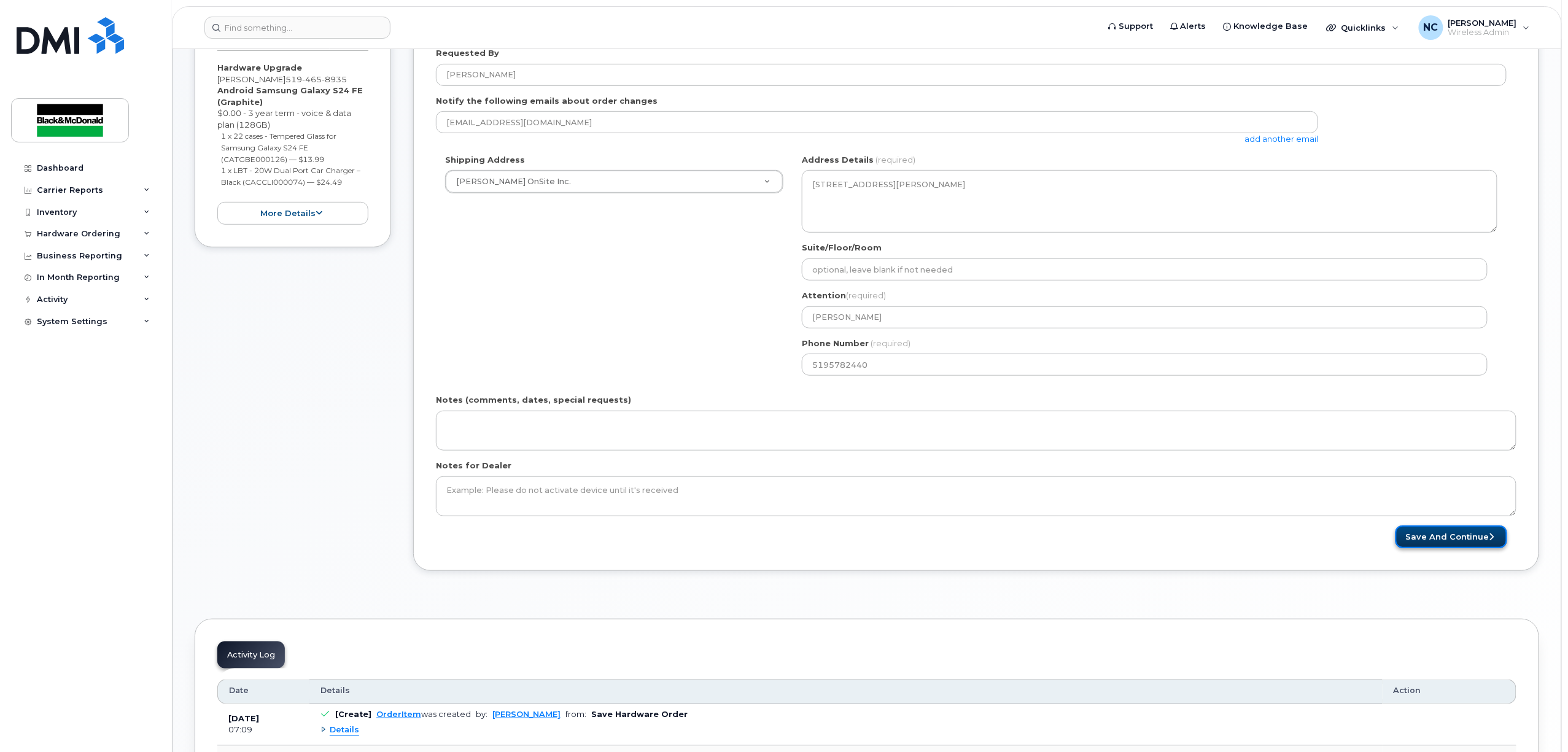
click at [1447, 536] on button "Save and Continue" at bounding box center [1451, 537] width 112 height 23
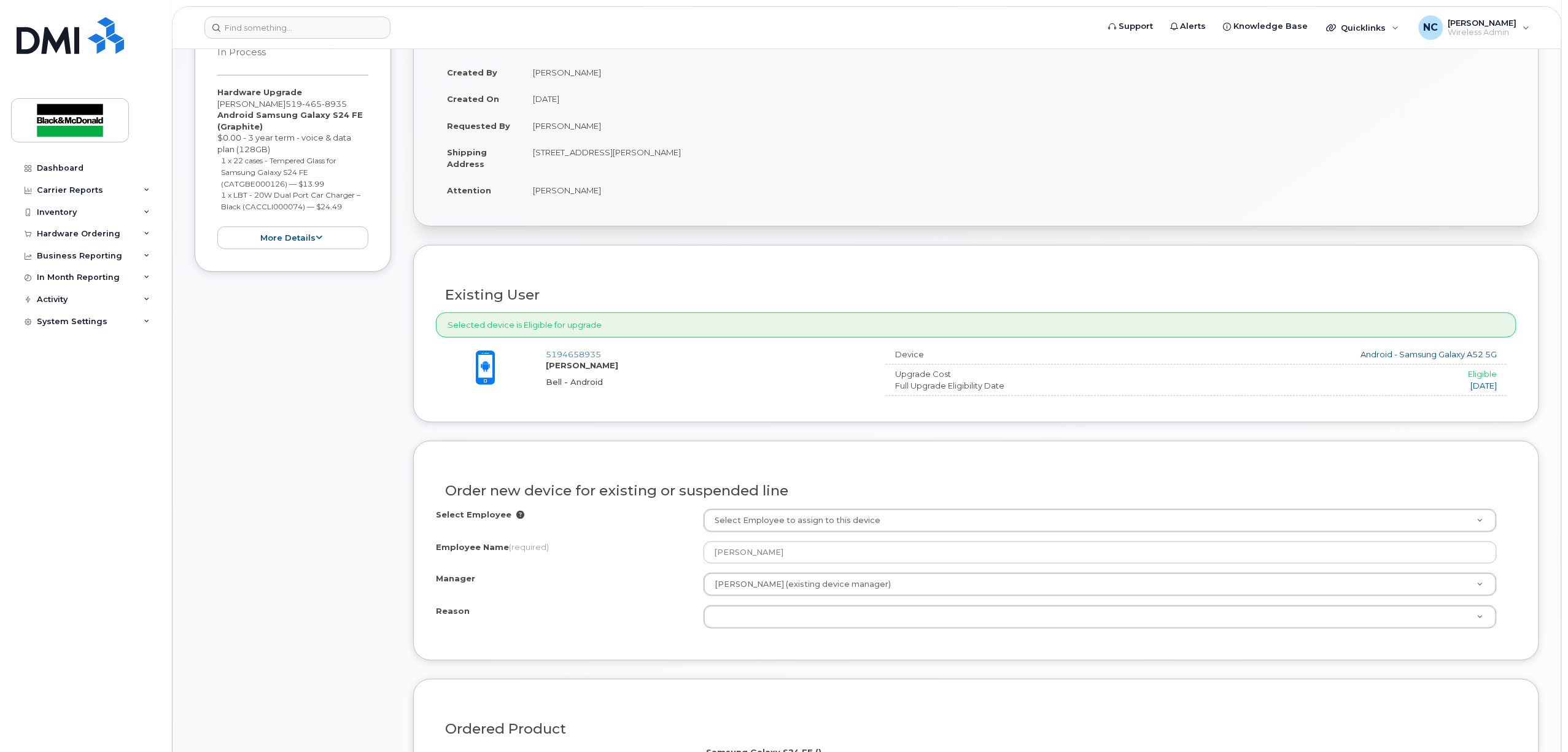
scroll to position [327, 0]
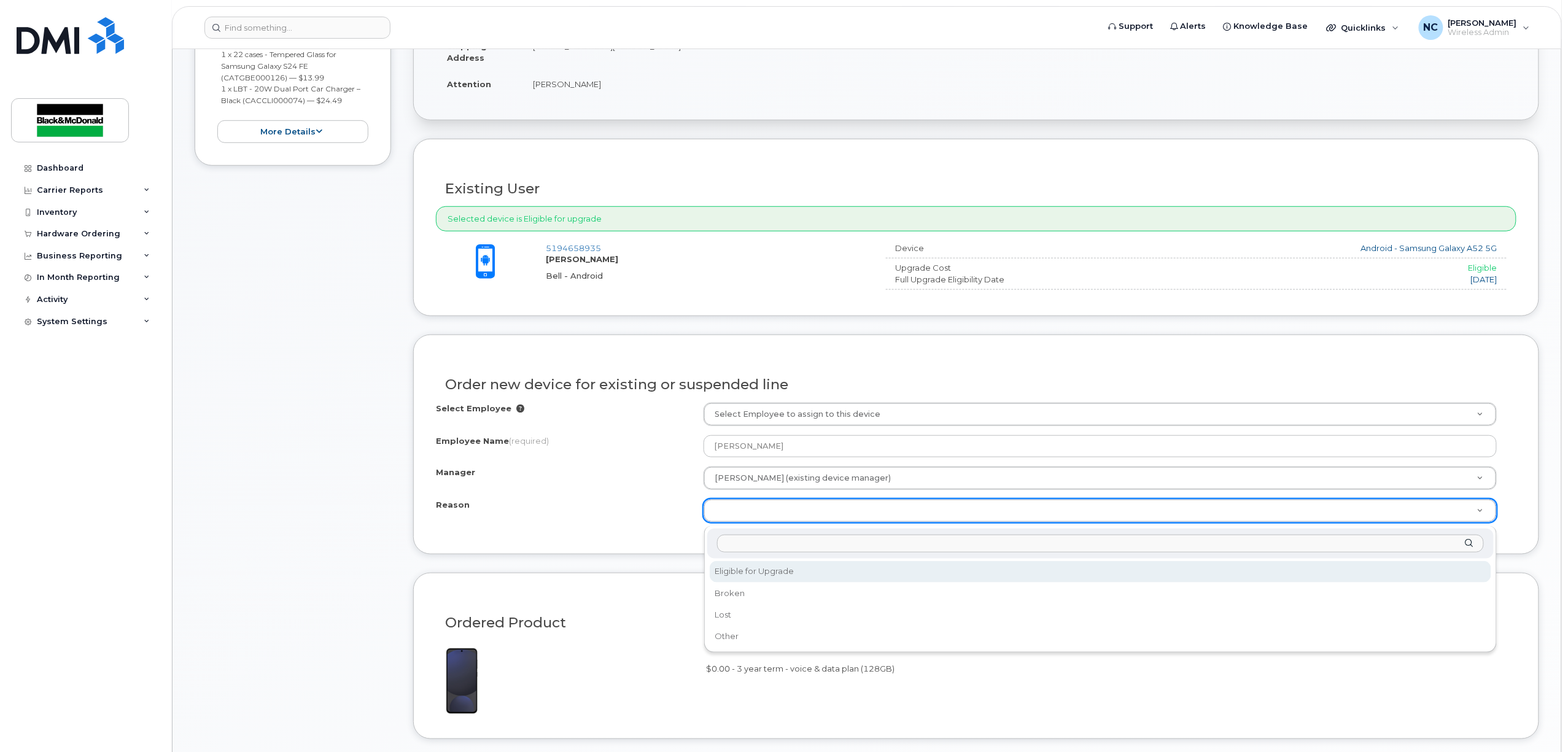
select select "eligible_for_upgrade"
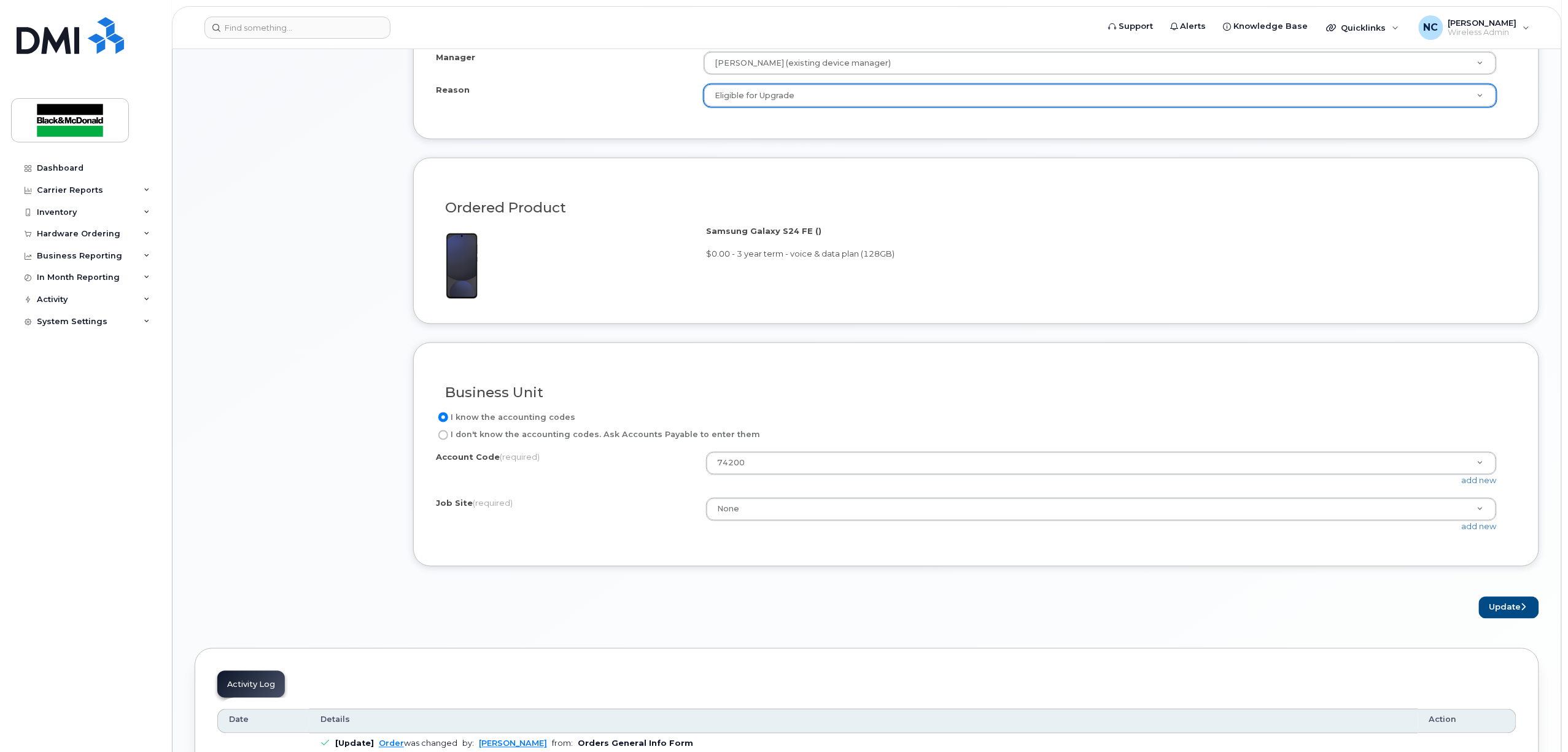
scroll to position [982, 0]
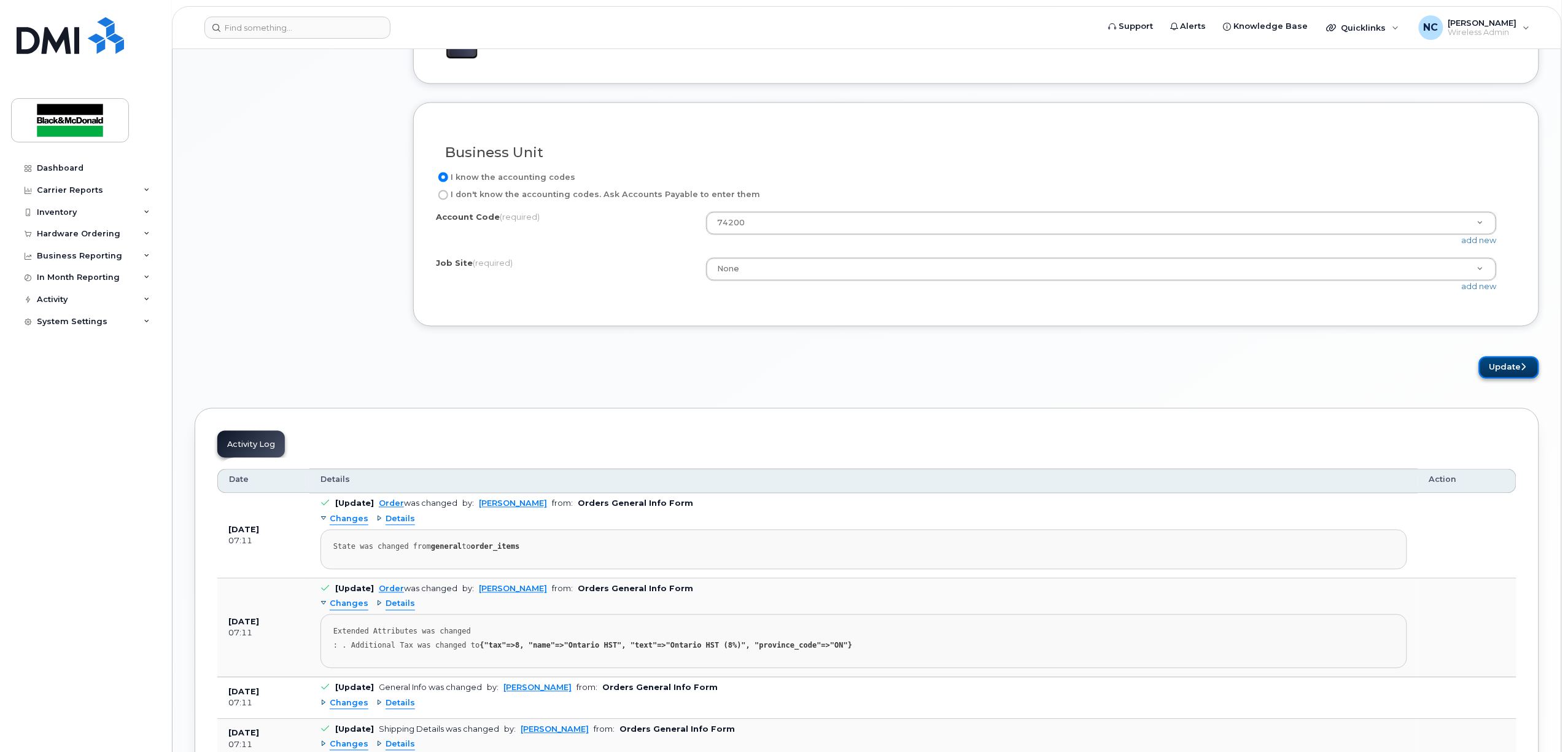
click at [1502, 371] on button "Update" at bounding box center [1509, 368] width 60 height 23
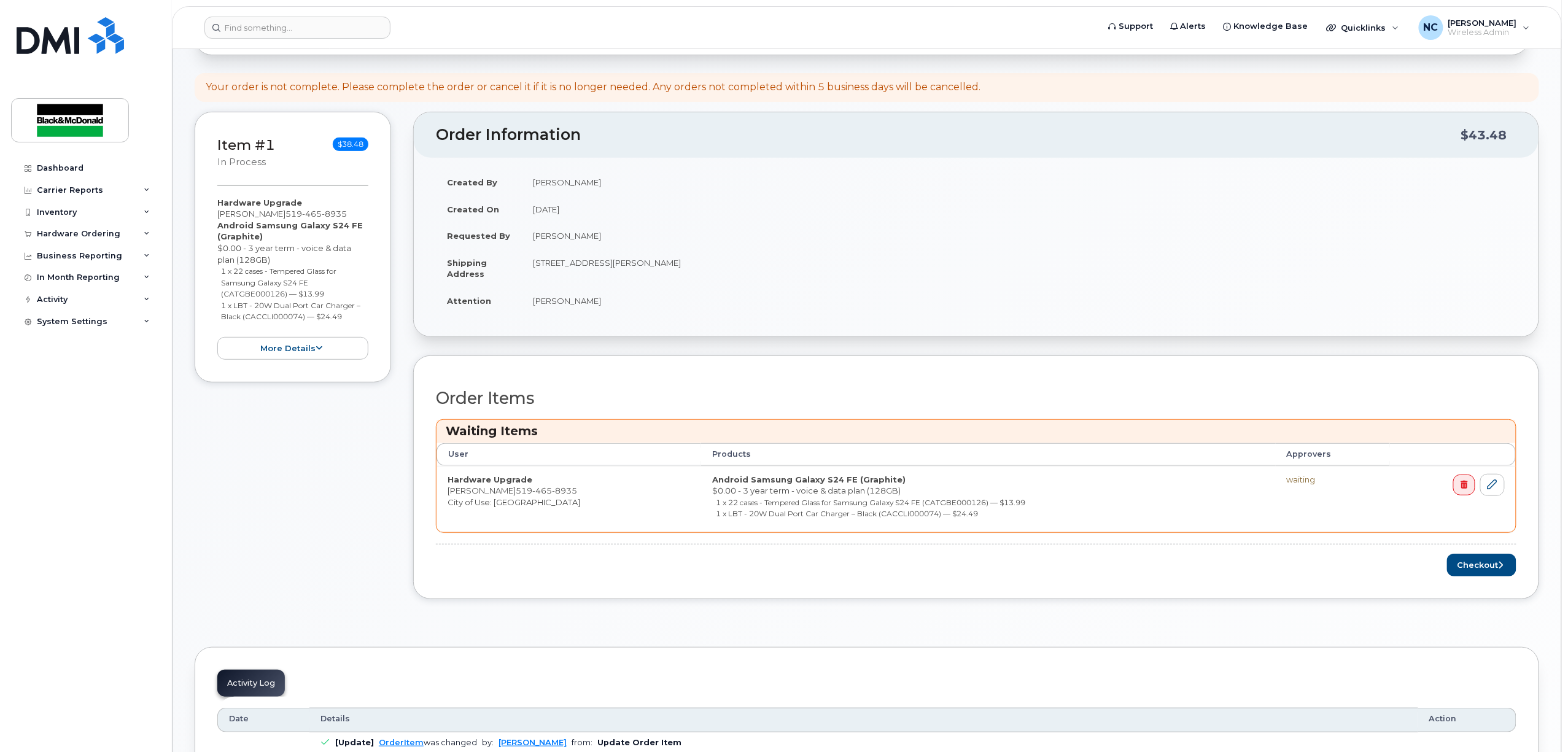
scroll to position [245, 0]
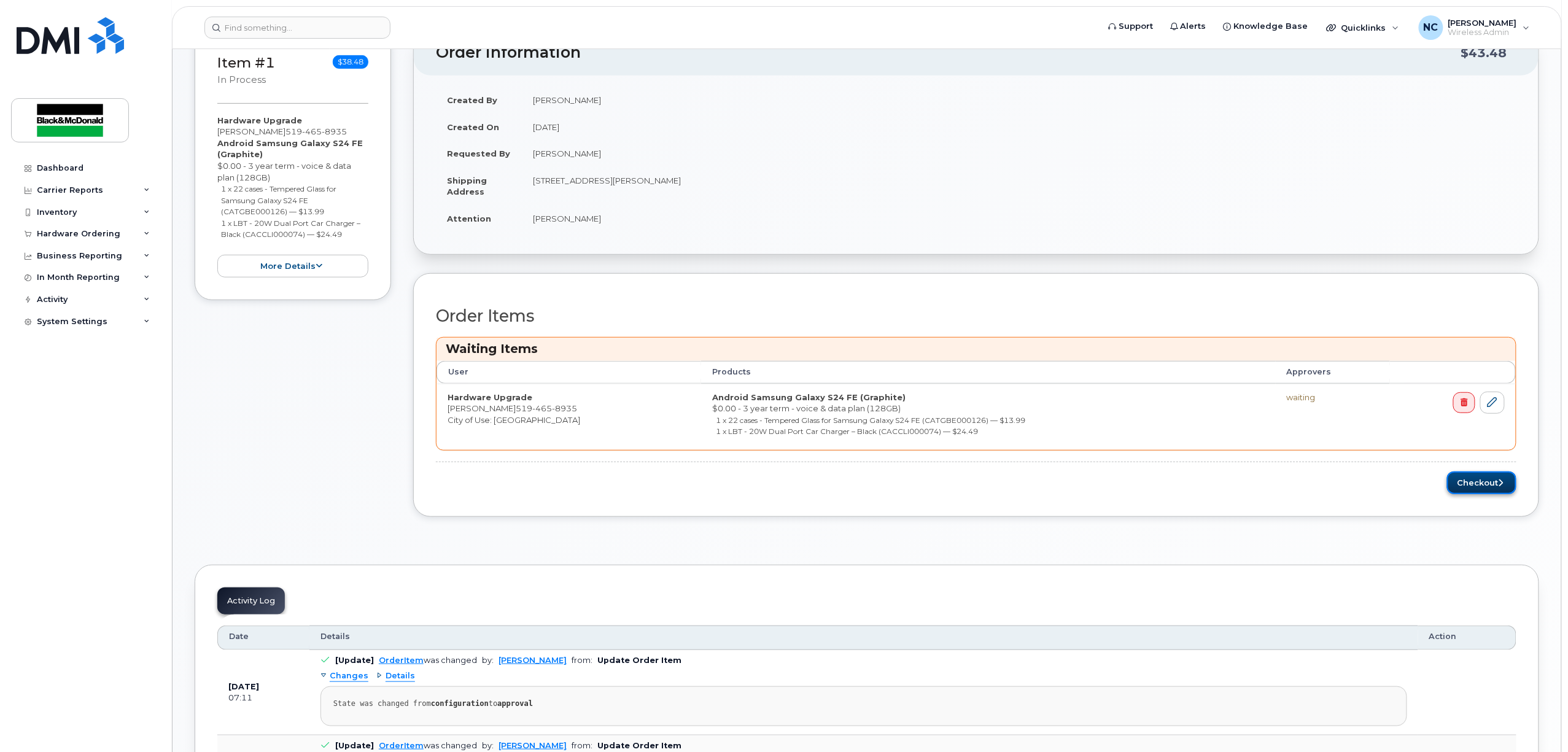
click at [1456, 486] on button "Checkout" at bounding box center [1481, 483] width 69 height 23
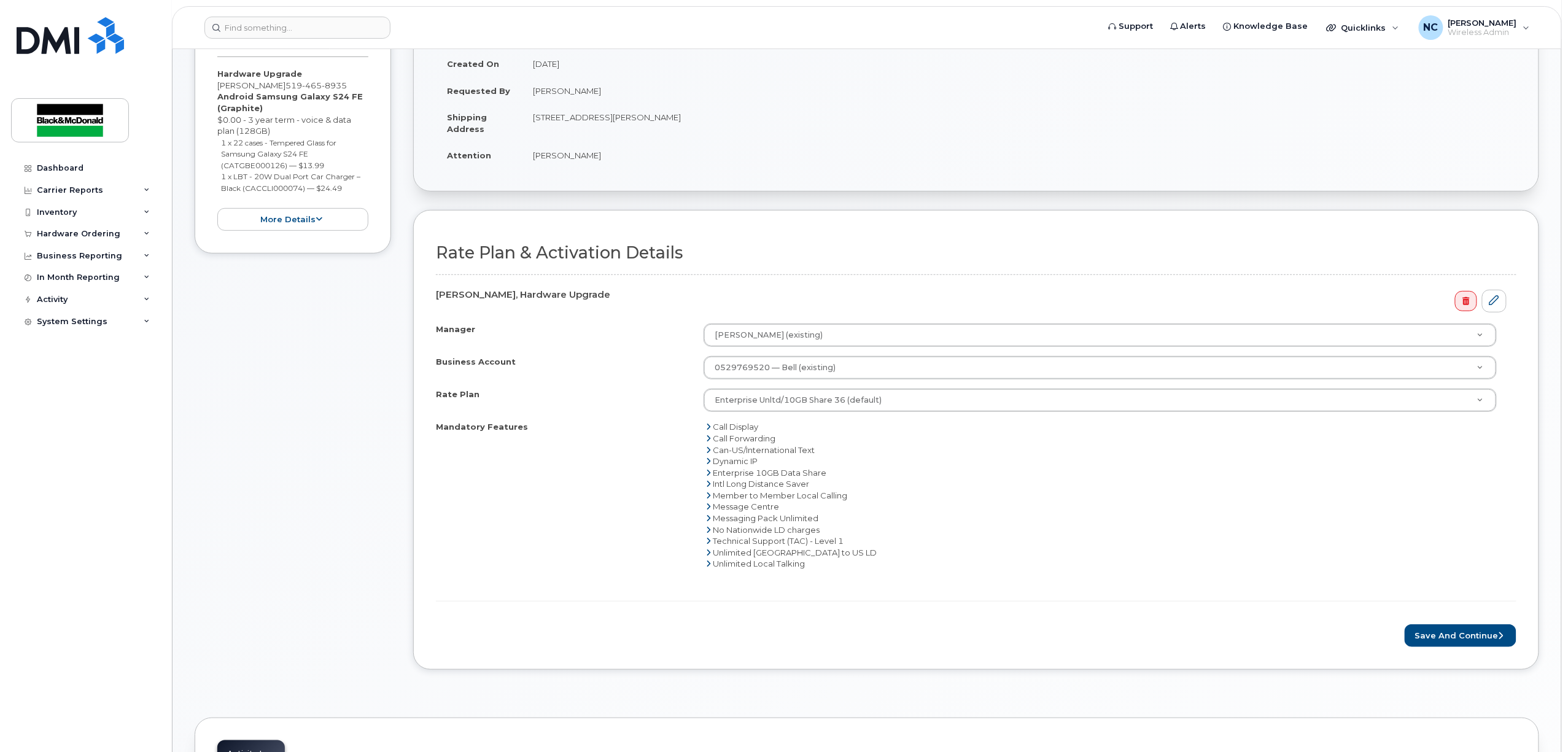
scroll to position [245, 0]
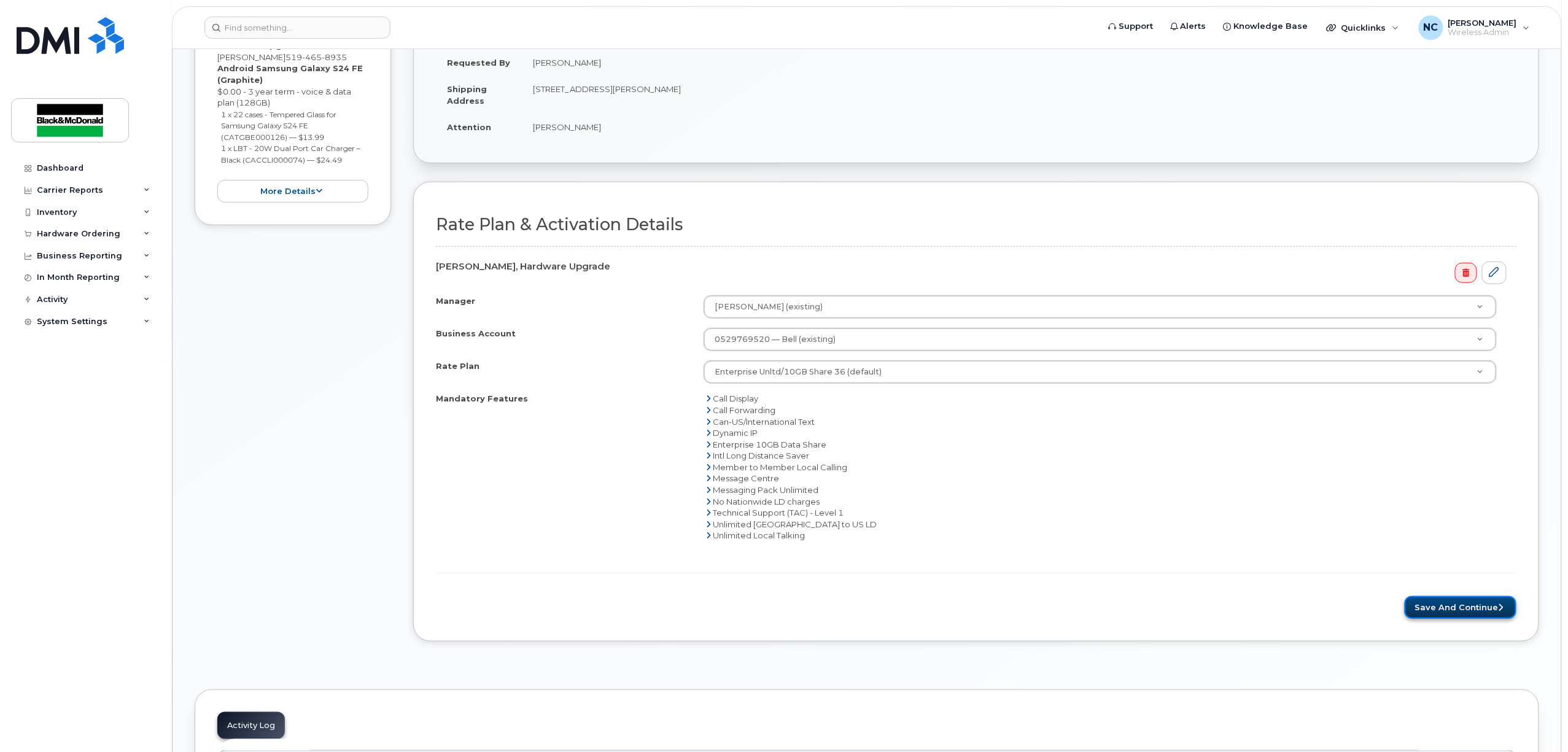
click at [1464, 609] on button "Save and Continue" at bounding box center [1461, 608] width 112 height 23
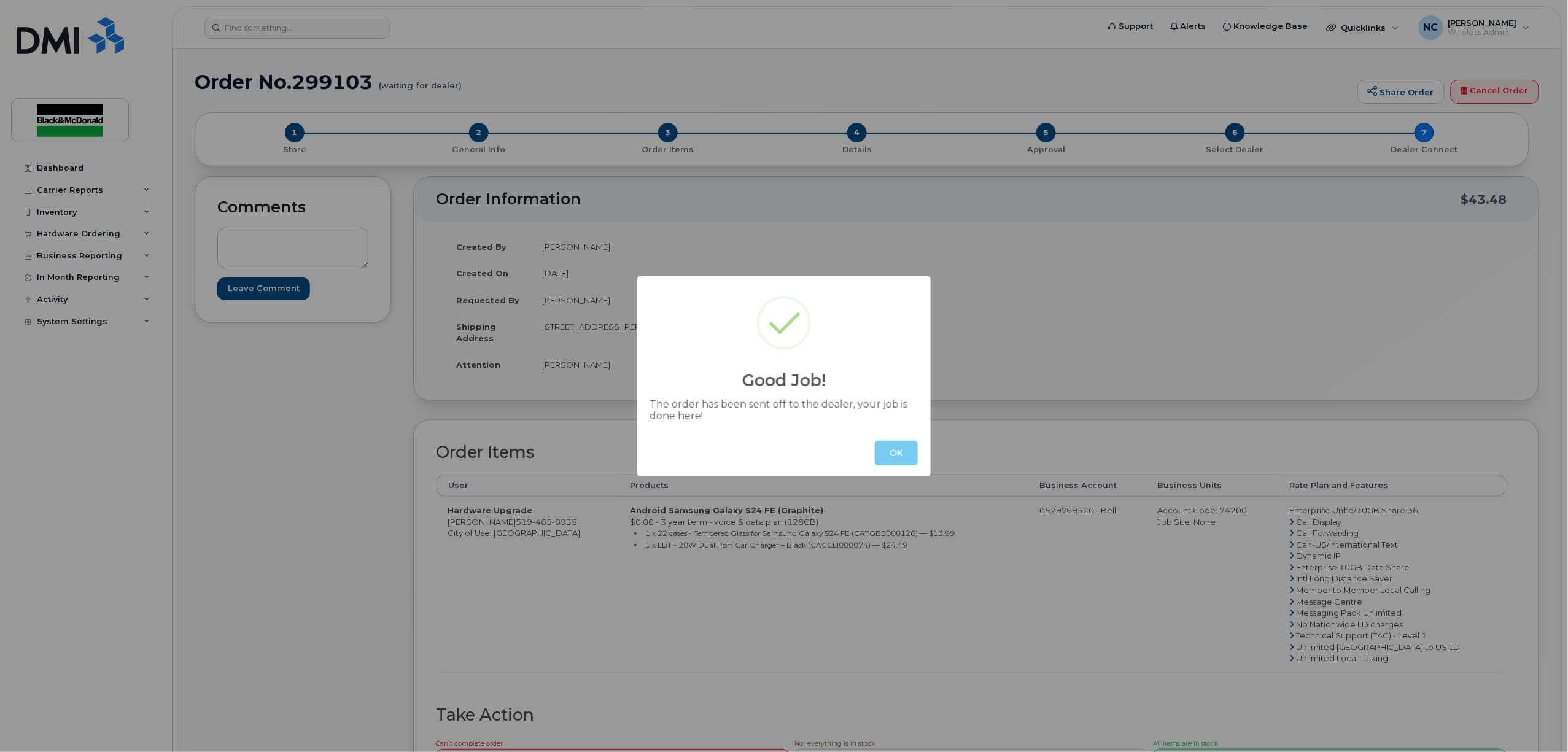
click at [904, 460] on button "OK" at bounding box center [897, 453] width 43 height 24
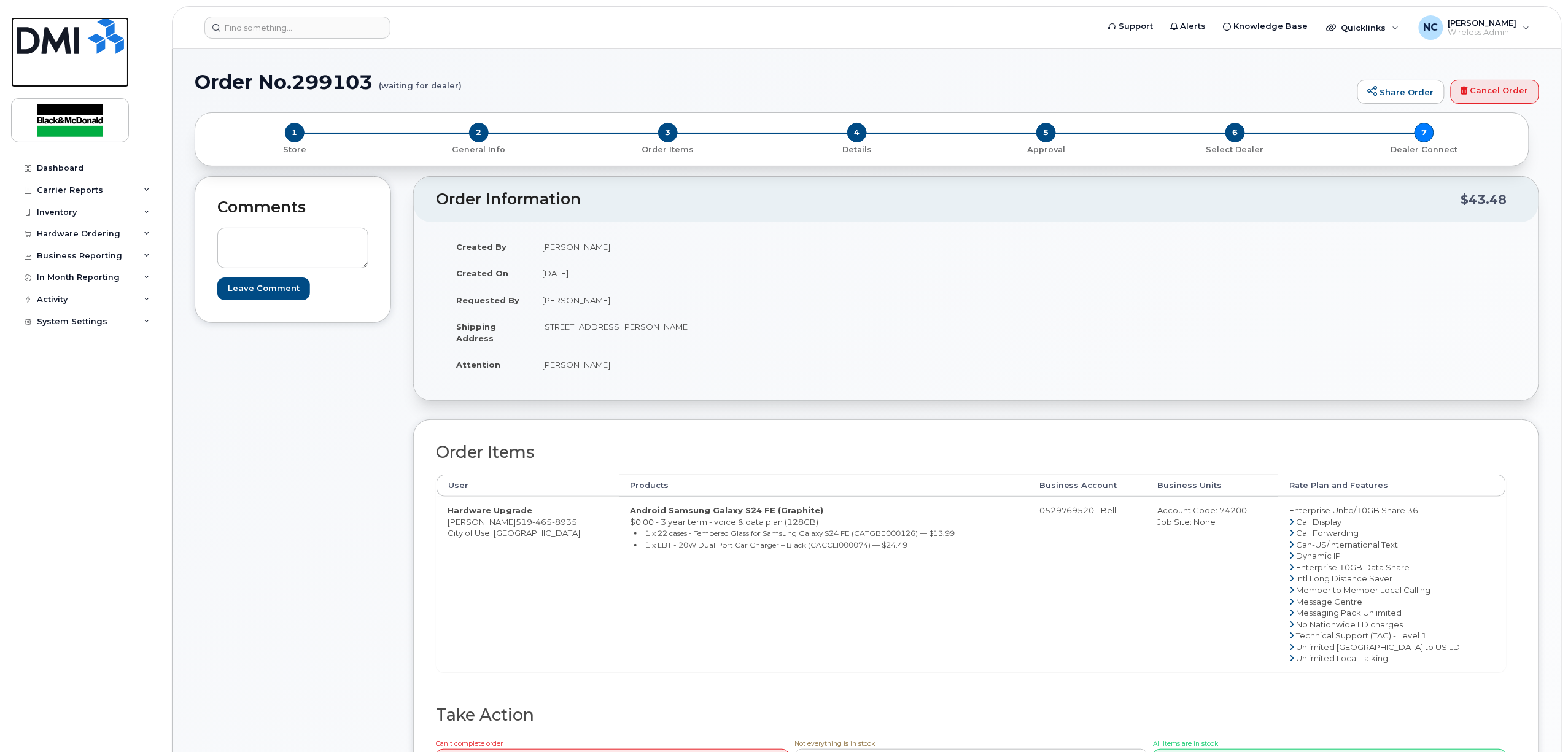
click at [69, 50] on img at bounding box center [70, 36] width 107 height 37
